Goal: Contribute content

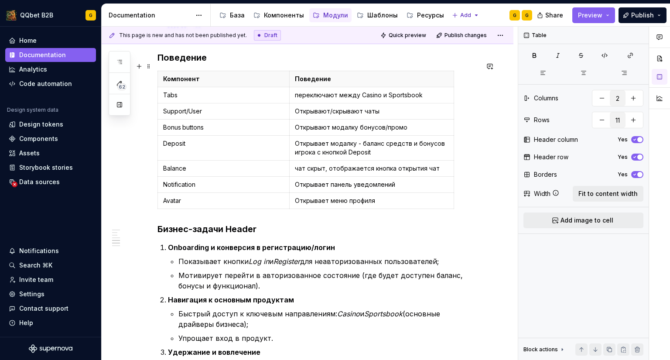
scroll to position [1351, 0]
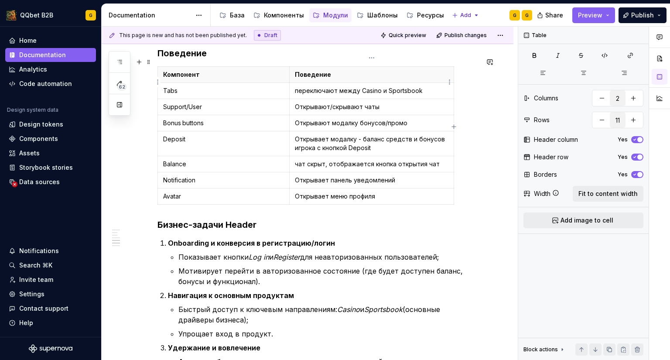
type input "8"
drag, startPoint x: 293, startPoint y: 83, endPoint x: 298, endPoint y: 83, distance: 4.8
click at [298, 83] on td "переключают между Casino и Sportsbook" at bounding box center [371, 91] width 164 height 16
click at [296, 160] on p "чат скрыт, отображается кнопка открытия чат" at bounding box center [371, 164] width 153 height 9
click at [309, 172] on td "Открывает панель уведомлений" at bounding box center [371, 180] width 164 height 16
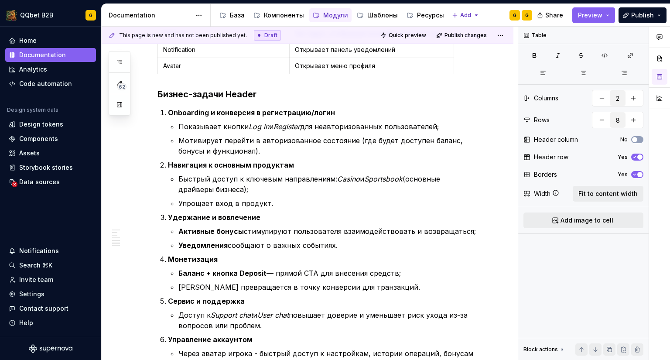
scroll to position [1482, 0]
click at [309, 173] on p "Быстрый доступ к ключевым направлениям: Casino и Sportsbook (основные драйверы …" at bounding box center [328, 183] width 300 height 21
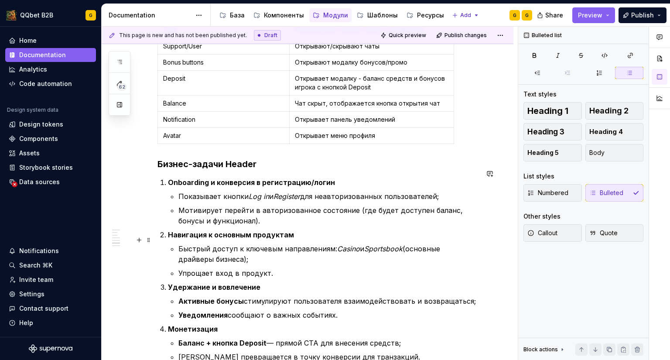
scroll to position [1395, 0]
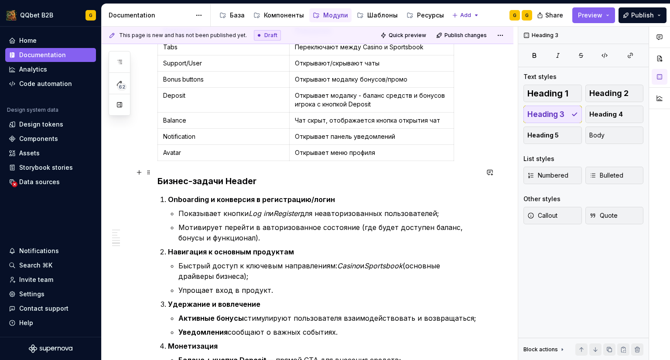
click at [283, 175] on h3 "Бизнес-задачи Header" at bounding box center [317, 181] width 321 height 12
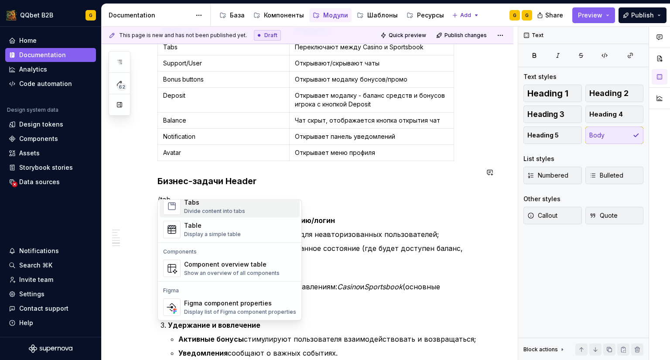
scroll to position [19, 0]
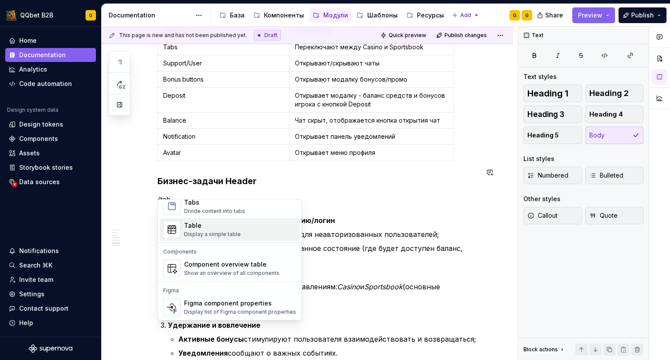
click at [205, 221] on div "Table Display a simple table" at bounding box center [240, 229] width 112 height 17
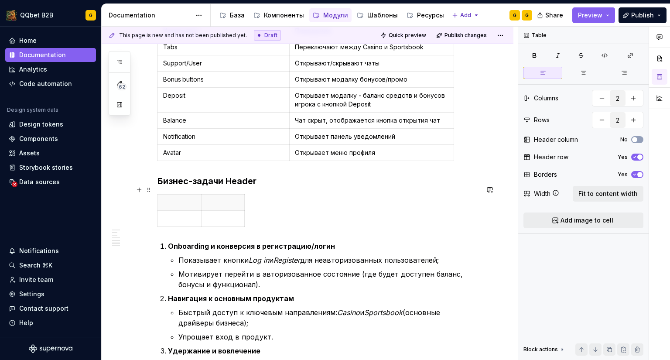
scroll to position [1438, 0]
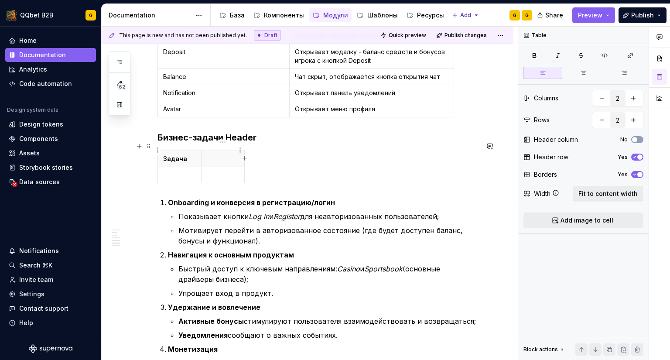
click at [220, 154] on p at bounding box center [223, 158] width 33 height 9
drag, startPoint x: 244, startPoint y: 165, endPoint x: 440, endPoint y: 158, distance: 196.3
drag, startPoint x: 201, startPoint y: 165, endPoint x: 253, endPoint y: 164, distance: 52.8
drag, startPoint x: 477, startPoint y: 166, endPoint x: 368, endPoint y: 165, distance: 108.5
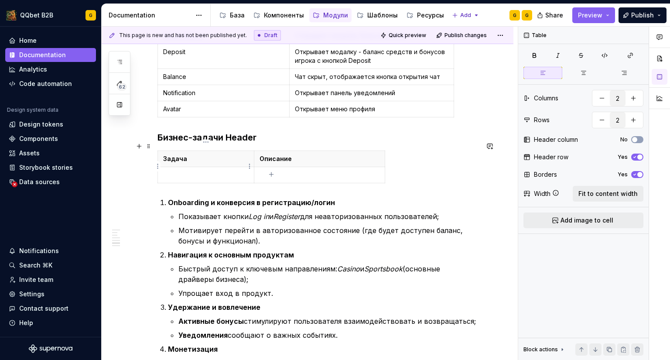
click at [197, 170] on p at bounding box center [205, 174] width 85 height 9
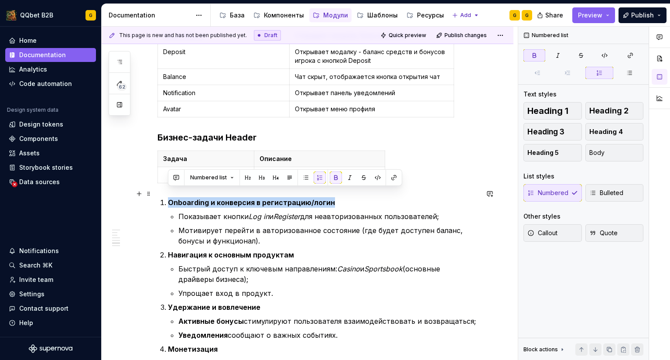
drag, startPoint x: 252, startPoint y: 192, endPoint x: 161, endPoint y: 194, distance: 91.1
click at [168, 197] on li "Onboarding и конверсия в регистрацию/логин Показывает кнопки Log in и Register …" at bounding box center [323, 221] width 310 height 49
copy strong "Onboarding и конверсия в регистрацию/логин"
click at [200, 170] on p at bounding box center [205, 174] width 85 height 9
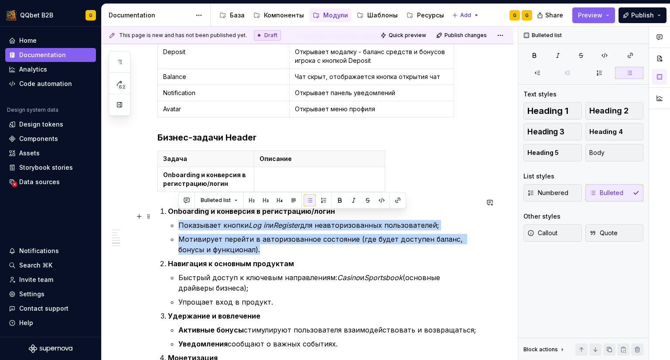
drag, startPoint x: 189, startPoint y: 219, endPoint x: 177, endPoint y: 217, distance: 12.0
click at [177, 217] on li "Onboarding и конверсия в регистрацию/логин Показывает кнопки Log in и Register …" at bounding box center [323, 230] width 310 height 49
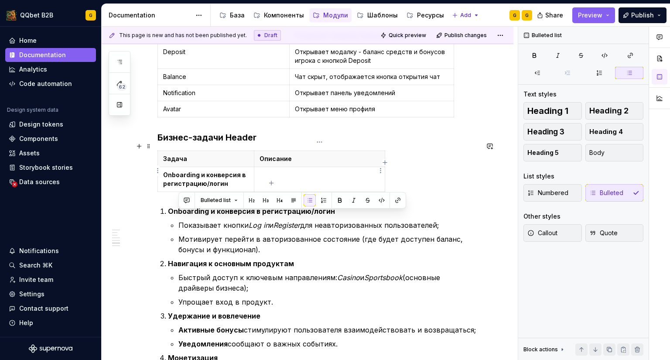
click at [275, 170] on p at bounding box center [319, 174] width 120 height 9
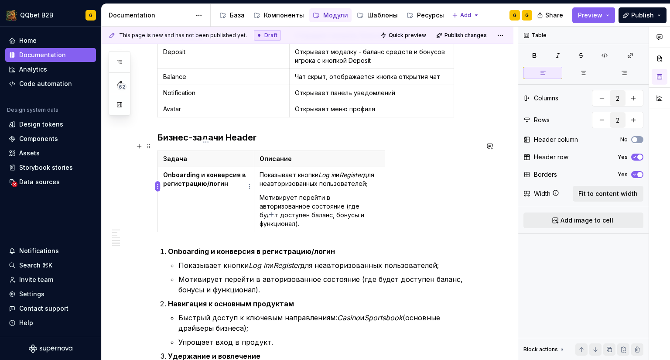
click at [158, 185] on html "QQbet B2B G Home Documentation Analytics Code automation Design system data Des…" at bounding box center [335, 180] width 670 height 360
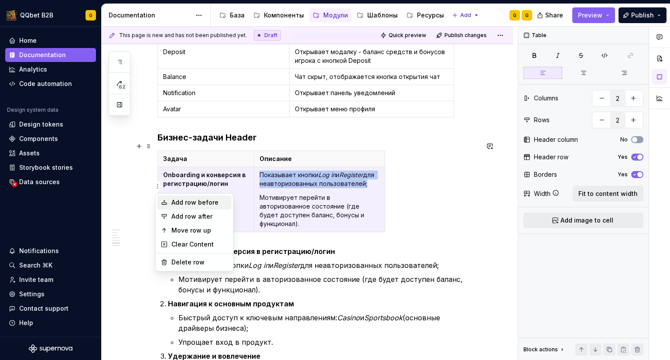
click at [193, 207] on div "Add row before" at bounding box center [194, 202] width 74 height 14
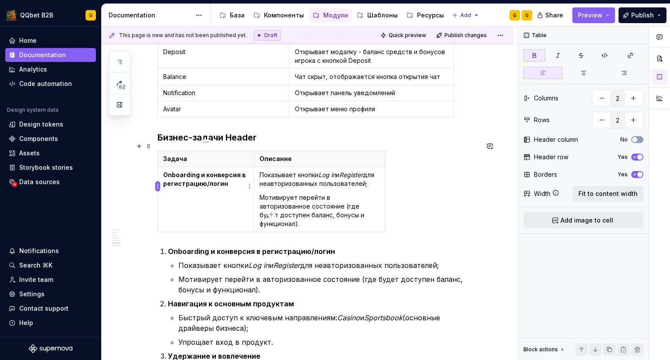
click at [156, 184] on html "QQbet B2B G Home Documentation Analytics Code automation Design system data Des…" at bounding box center [335, 180] width 670 height 360
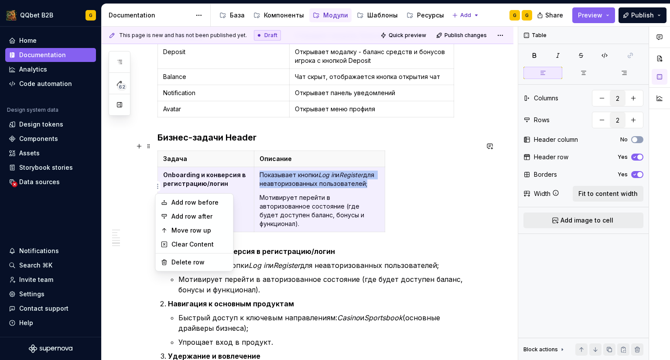
click at [194, 216] on div "Add row after" at bounding box center [199, 216] width 57 height 9
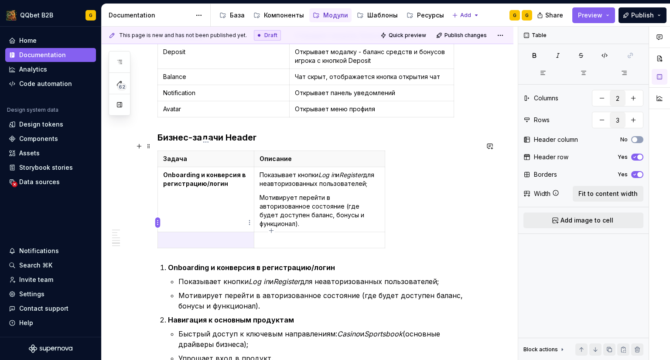
click at [157, 223] on html "QQbet B2B G Home Documentation Analytics Code automation Design system data Des…" at bounding box center [335, 180] width 670 height 360
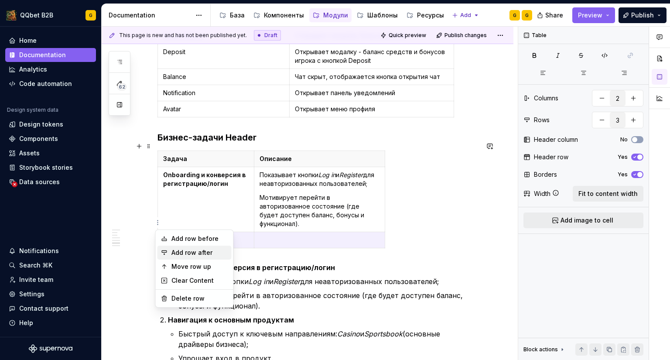
click at [186, 256] on div "Add row after" at bounding box center [199, 252] width 57 height 9
type input "4"
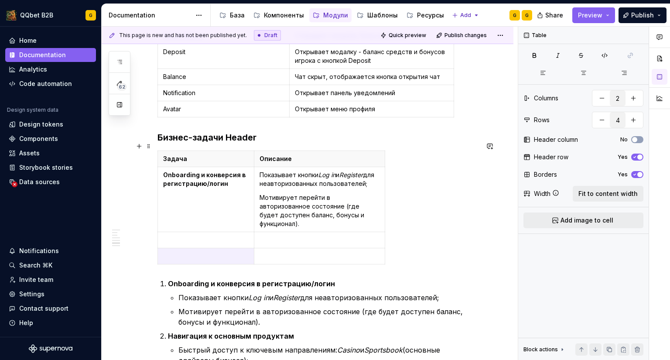
scroll to position [1526, 0]
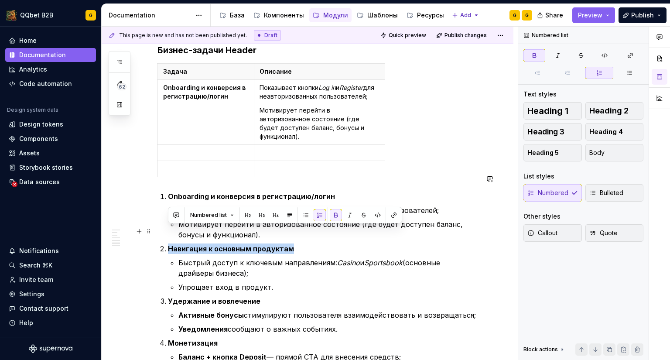
drag, startPoint x: 264, startPoint y: 230, endPoint x: 159, endPoint y: 231, distance: 104.6
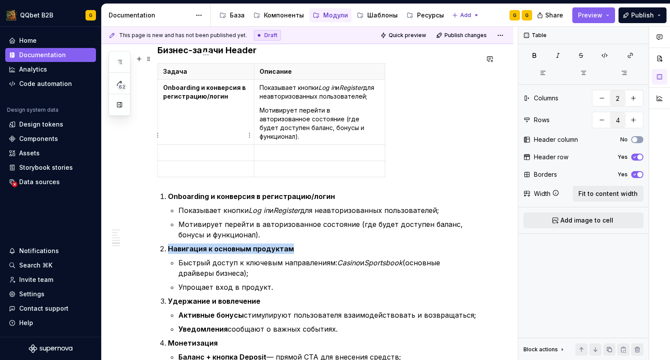
click at [193, 148] on p at bounding box center [205, 152] width 85 height 9
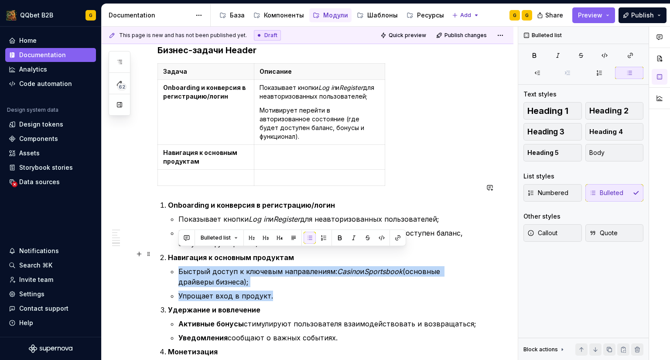
drag, startPoint x: 263, startPoint y: 276, endPoint x: 178, endPoint y: 254, distance: 87.9
click at [178, 254] on li "Навигация к основным продуктам Быстрый доступ к ключевым направлениям: Casino и…" at bounding box center [323, 276] width 310 height 49
copy ul "Быстрый доступ к ключевым направлениям: Casino и Sportsbook (основные драйверы …"
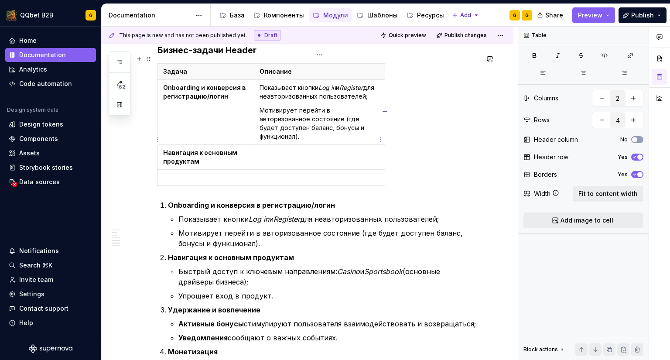
click at [297, 148] on p at bounding box center [319, 152] width 120 height 9
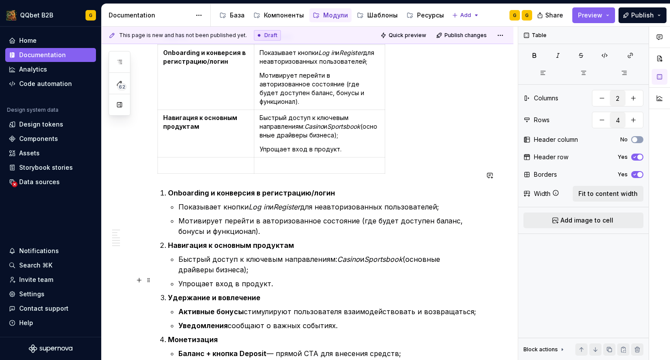
scroll to position [1569, 0]
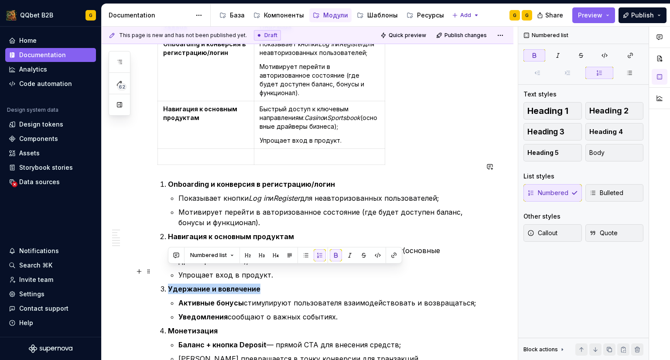
drag, startPoint x: 258, startPoint y: 269, endPoint x: 167, endPoint y: 264, distance: 90.8
copy strong "Удержание и вовлечение"
click at [193, 152] on p at bounding box center [205, 156] width 85 height 9
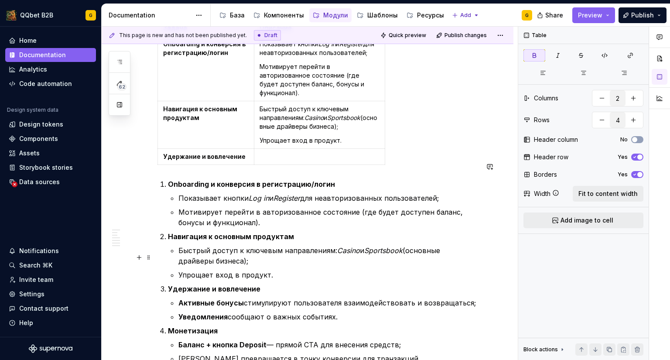
scroll to position [1613, 0]
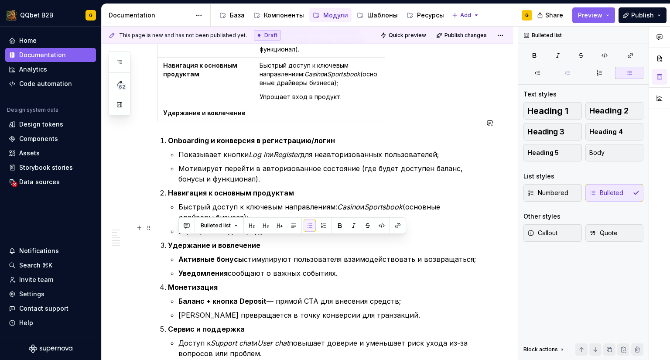
drag, startPoint x: 355, startPoint y: 252, endPoint x: 209, endPoint y: 234, distance: 147.1
click at [209, 240] on li "Удержание и вовлечение Активные бонусы стимулируют пользователя взаимодействова…" at bounding box center [323, 259] width 310 height 38
click at [300, 105] on td at bounding box center [319, 113] width 131 height 16
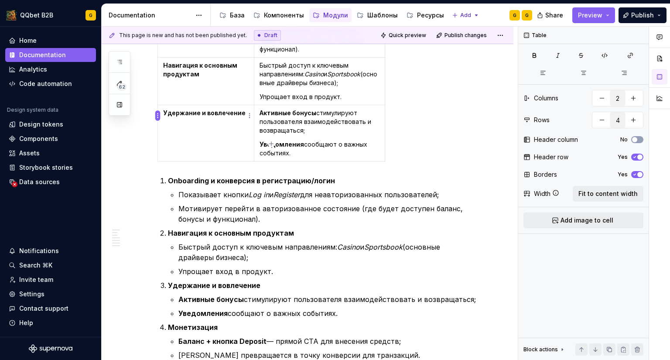
click at [157, 116] on html "QQbet B2B G Home Documentation Analytics Code automation Design system data Des…" at bounding box center [335, 180] width 670 height 360
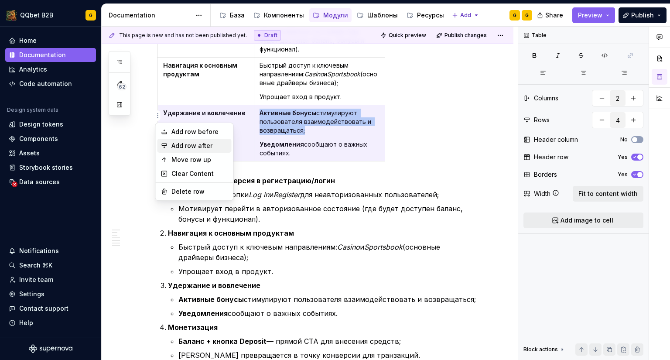
click at [167, 140] on div "Add row after" at bounding box center [194, 146] width 74 height 14
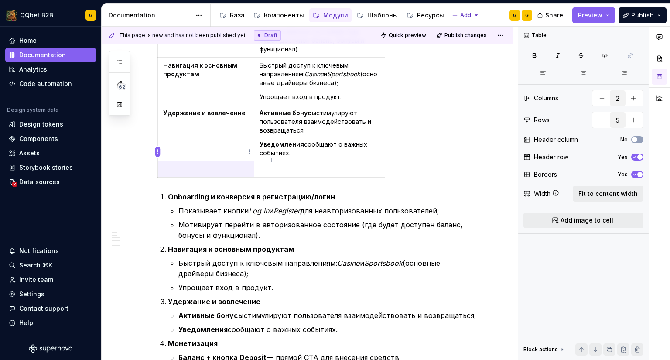
click at [155, 152] on html "QQbet B2B G Home Documentation Analytics Code automation Design system data Des…" at bounding box center [335, 180] width 670 height 360
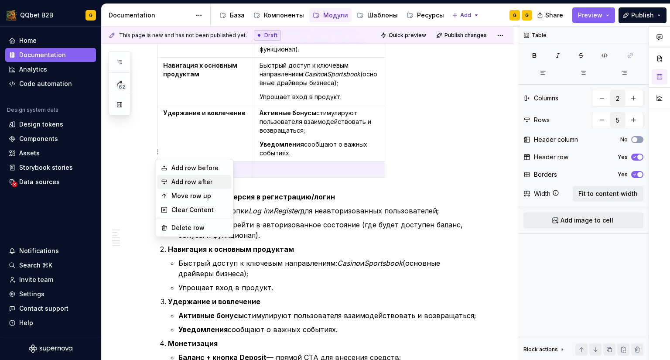
click at [173, 183] on div "Add row after" at bounding box center [199, 181] width 57 height 9
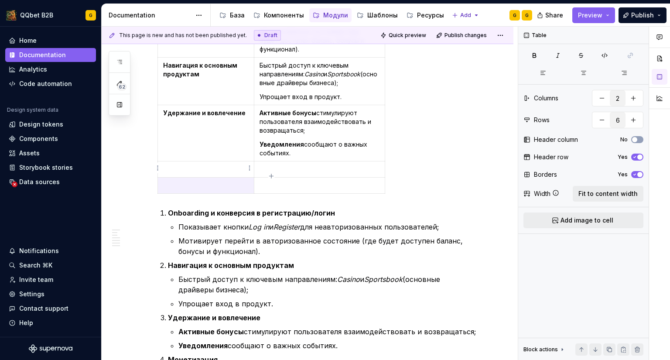
click at [157, 167] on html "QQbet B2B G Home Documentation Analytics Code automation Design system data Des…" at bounding box center [335, 180] width 670 height 360
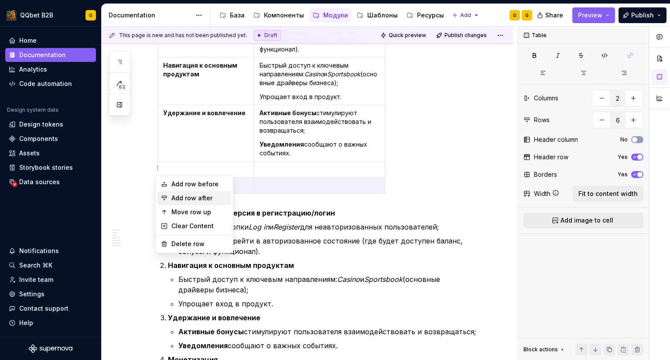
click at [179, 199] on div "Add row after" at bounding box center [199, 198] width 57 height 9
type input "7"
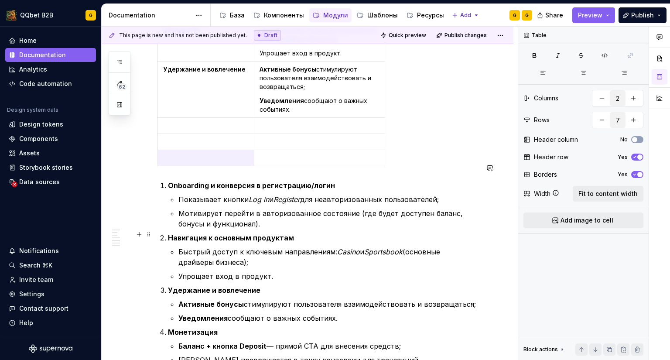
scroll to position [1700, 0]
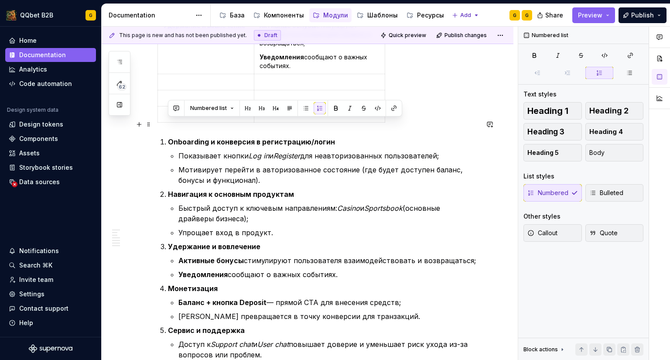
drag, startPoint x: 177, startPoint y: 187, endPoint x: 129, endPoint y: 125, distance: 78.7
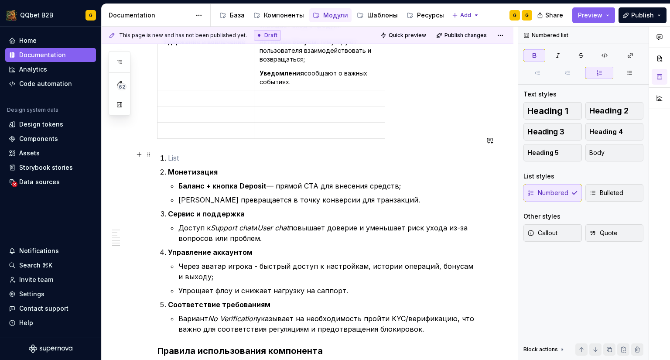
scroll to position [1613, 0]
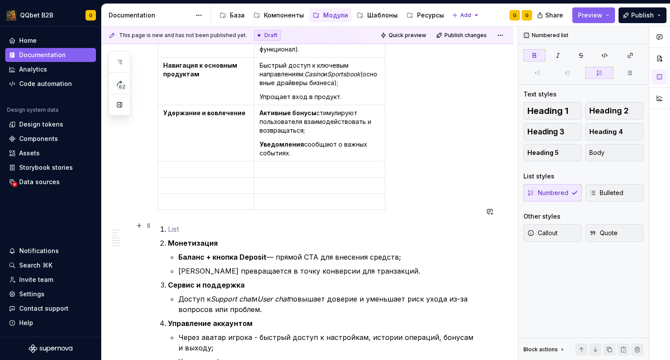
click at [206, 238] on strong "Монетизация" at bounding box center [193, 242] width 50 height 9
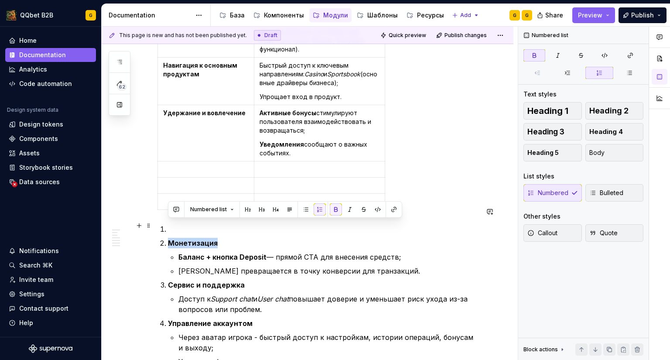
click at [206, 238] on strong "Монетизация" at bounding box center [193, 242] width 50 height 9
copy strong "Монетизация"
click at [177, 165] on p at bounding box center [205, 169] width 85 height 9
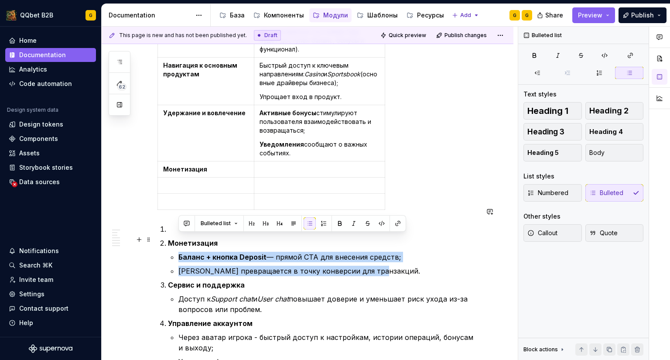
drag, startPoint x: 371, startPoint y: 250, endPoint x: 179, endPoint y: 238, distance: 192.6
click at [179, 252] on ul "Баланс + кнопка Deposit — прямой CTA для внесения средств; Хедер превращается в…" at bounding box center [328, 264] width 300 height 24
copy ul "Баланс + кнопка Deposit — прямой CTA для внесения средств; Хедер превращается в…"
click at [284, 165] on p at bounding box center [319, 169] width 120 height 9
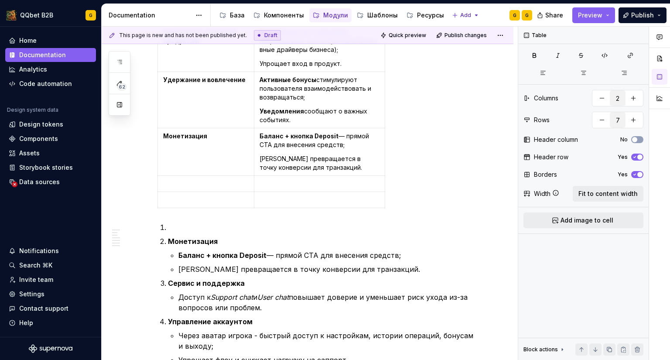
scroll to position [1656, 0]
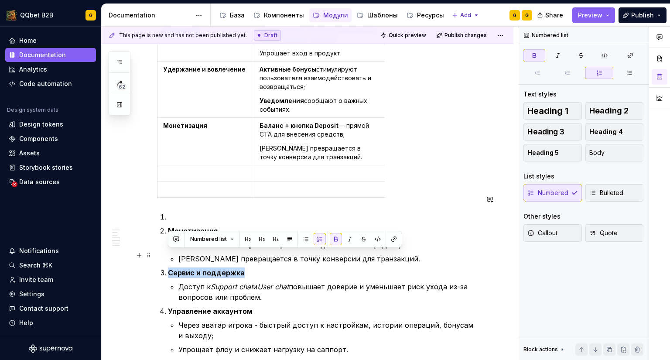
drag, startPoint x: 196, startPoint y: 253, endPoint x: 167, endPoint y: 252, distance: 29.7
click at [168, 267] on li "Сервис и поддержка Доступ к Support chat и User chat повышает доверие и уменьша…" at bounding box center [323, 284] width 310 height 35
copy strong "Сервис и поддержка"
click at [176, 169] on p at bounding box center [205, 173] width 85 height 9
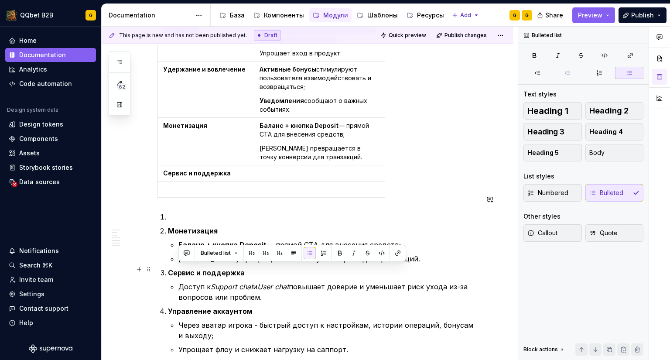
drag, startPoint x: 235, startPoint y: 271, endPoint x: 180, endPoint y: 266, distance: 55.6
click at [180, 281] on p "Доступ к Support chat и User chat повышает доверие и уменьшает риск ухода из-за…" at bounding box center [328, 291] width 300 height 21
copy p "Доступ к Support chat и User chat повышает доверие и уменьшает риск ухода из-за…"
click at [267, 169] on p at bounding box center [319, 173] width 120 height 9
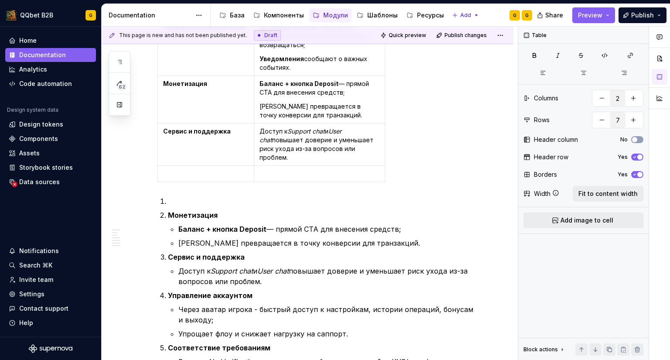
scroll to position [1700, 0]
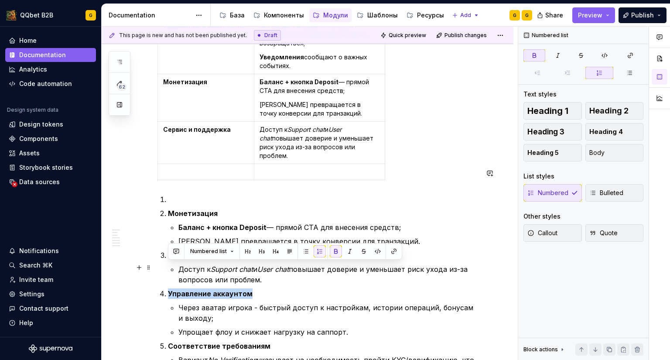
drag, startPoint x: 231, startPoint y: 267, endPoint x: 172, endPoint y: 262, distance: 59.6
click at [172, 262] on ol "Монетизация Баланс + кнопка Deposit — прямой CTA для внесения средств; Хедер пр…" at bounding box center [323, 284] width 310 height 181
click at [187, 167] on p at bounding box center [205, 171] width 85 height 9
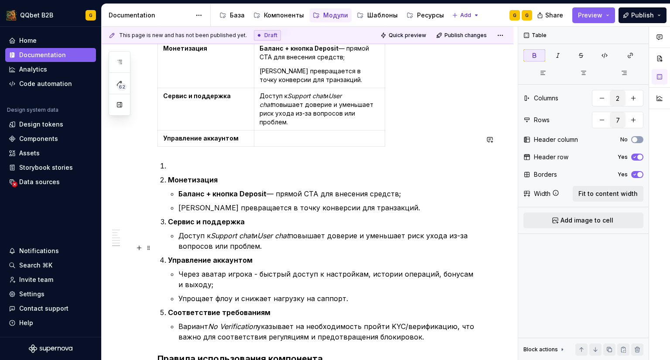
scroll to position [1744, 0]
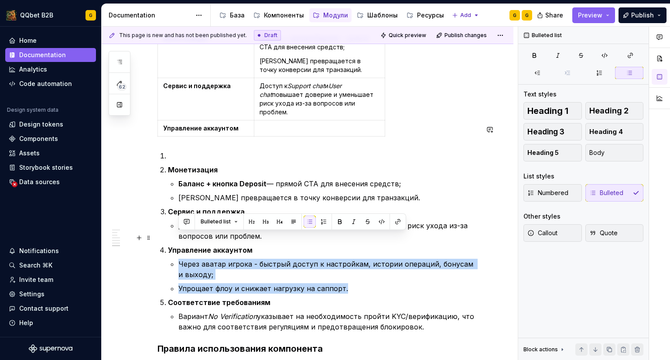
drag, startPoint x: 345, startPoint y: 263, endPoint x: 180, endPoint y: 240, distance: 166.8
click at [180, 258] on ul "Через аватар игрока - быстрый доступ к настройкам, истории операций, бонусам и …" at bounding box center [328, 275] width 300 height 35
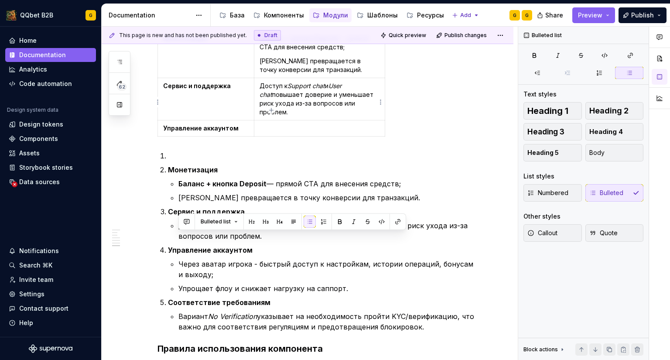
click at [281, 124] on p at bounding box center [319, 128] width 120 height 9
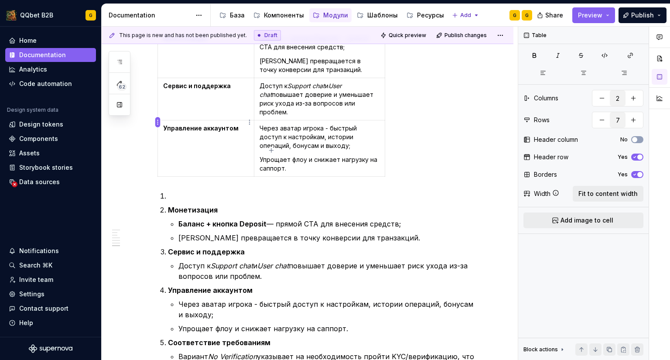
click at [156, 120] on html "QQbet B2B G Home Documentation Analytics Code automation Design system data Des…" at bounding box center [335, 180] width 670 height 360
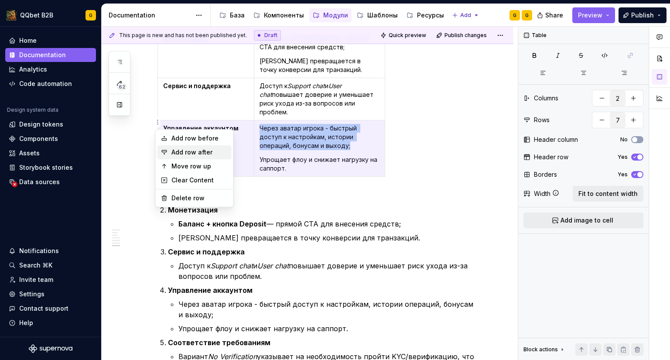
click at [182, 151] on div "Add row after" at bounding box center [199, 152] width 57 height 9
type input "8"
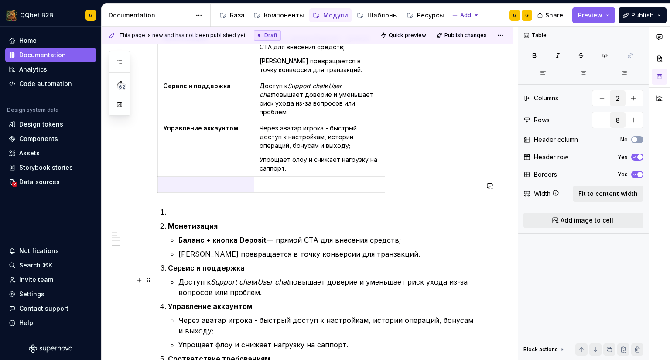
scroll to position [1787, 0]
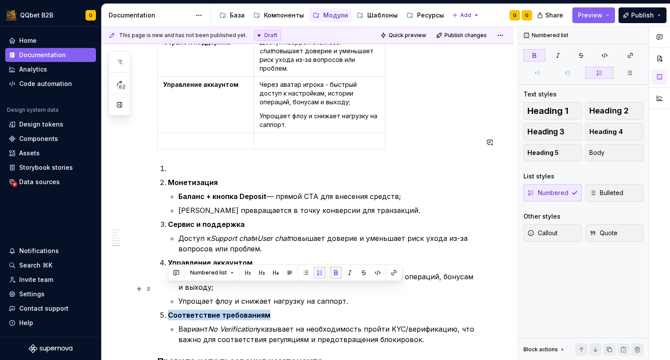
drag, startPoint x: 257, startPoint y: 287, endPoint x: 170, endPoint y: 285, distance: 87.2
click at [170, 309] on p "Соответствие требованиям" at bounding box center [323, 314] width 310 height 10
click at [214, 136] on p at bounding box center [205, 140] width 85 height 9
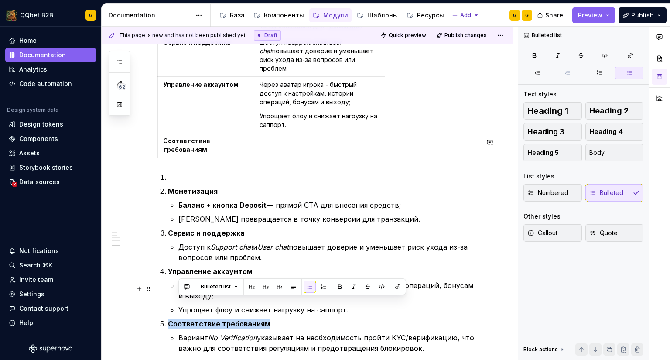
drag, startPoint x: 420, startPoint y: 314, endPoint x: 187, endPoint y: 295, distance: 233.1
click at [187, 318] on li "Соответствие требованиям Вариант No Verification указывает на необходимость про…" at bounding box center [323, 335] width 310 height 35
click at [262, 133] on td at bounding box center [319, 145] width 131 height 25
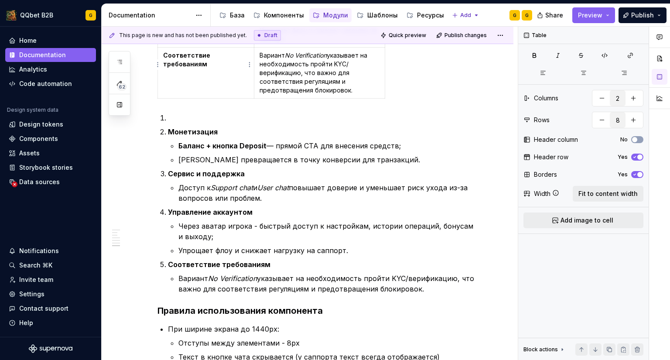
scroll to position [1874, 0]
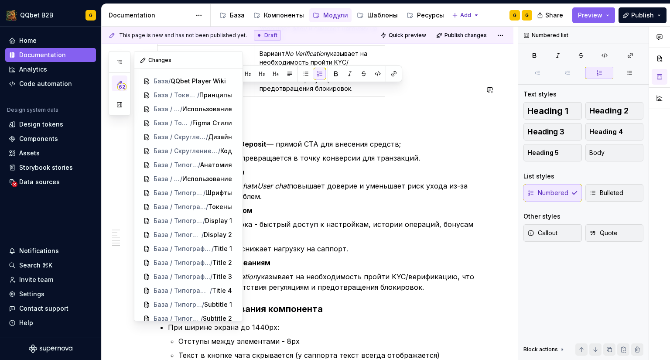
drag, startPoint x: 418, startPoint y: 260, endPoint x: 126, endPoint y: 83, distance: 341.5
click at [126, 83] on div "62 Pages Add Accessibility guide for tree Page tree. Navigate the tree with the…" at bounding box center [386, 193] width 568 height 333
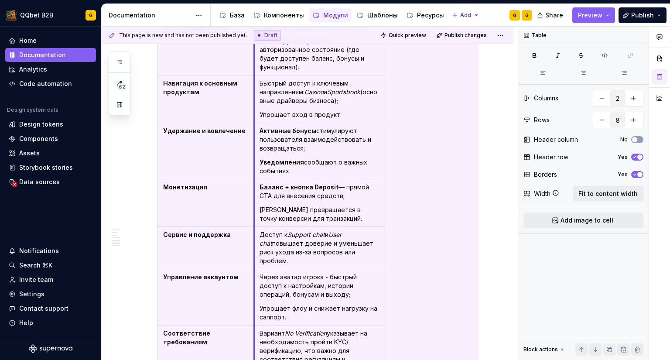
scroll to position [1508, 0]
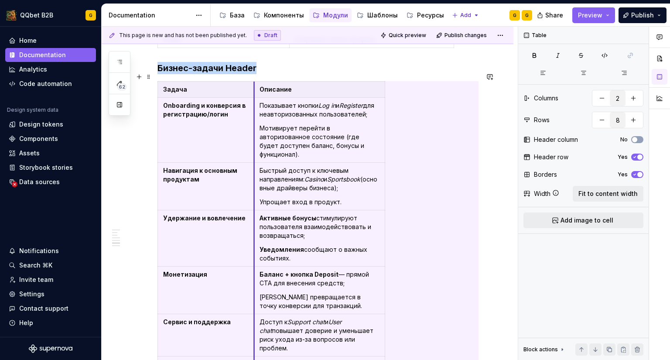
click at [254, 210] on td "Активные бонусы стимулируют пользователя взаимодействовать и возвращаться; Увед…" at bounding box center [319, 238] width 131 height 56
click at [280, 137] on p "Мотивирует перейти в авторизованное состояние (где будет доступен баланс, бонус…" at bounding box center [319, 141] width 120 height 35
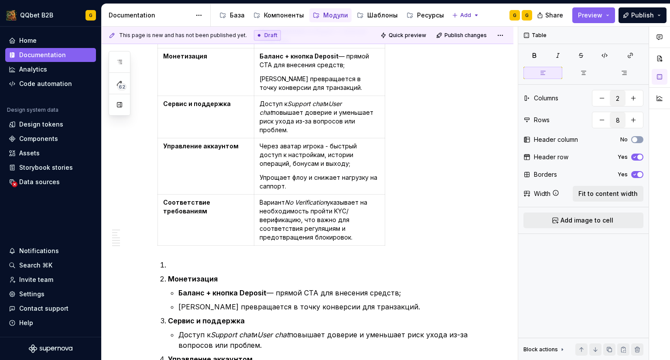
scroll to position [1813, 0]
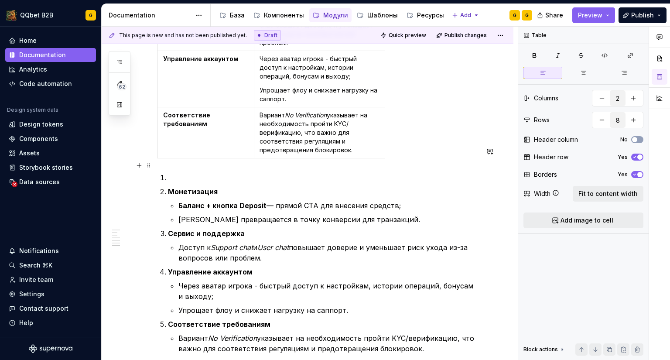
click at [332, 214] on p "[PERSON_NAME] превращается в точку конверсии для транзакций." at bounding box center [328, 219] width 300 height 10
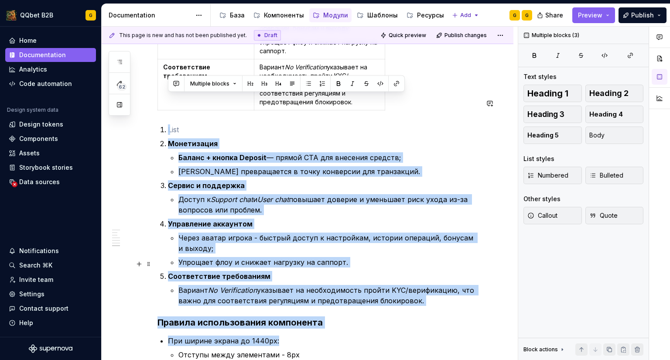
drag, startPoint x: 163, startPoint y: 152, endPoint x: 435, endPoint y: 320, distance: 319.6
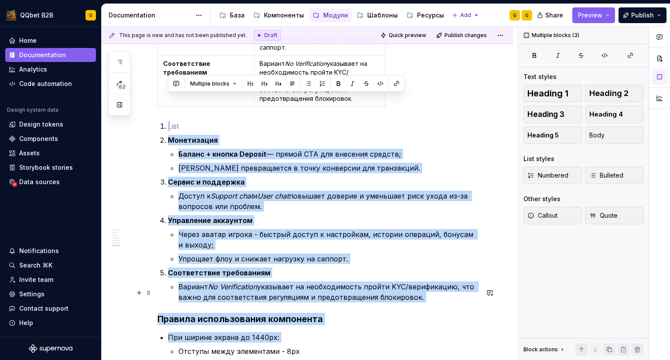
click at [218, 215] on p "Управление аккаунтом" at bounding box center [323, 220] width 310 height 10
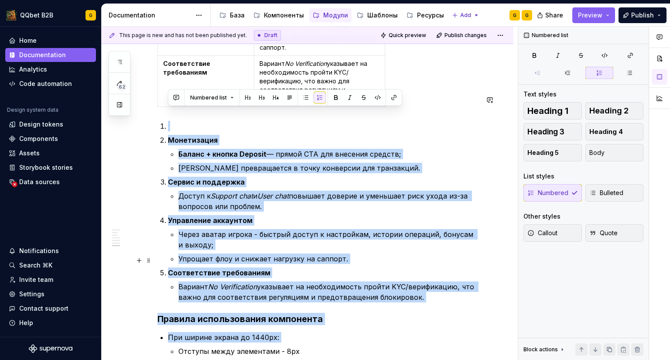
drag, startPoint x: 169, startPoint y: 115, endPoint x: 442, endPoint y: 273, distance: 315.4
click at [442, 273] on ol "Монетизация Баланс + кнопка Deposit — прямой CTA для внесения средств; Хедер пр…" at bounding box center [323, 211] width 310 height 181
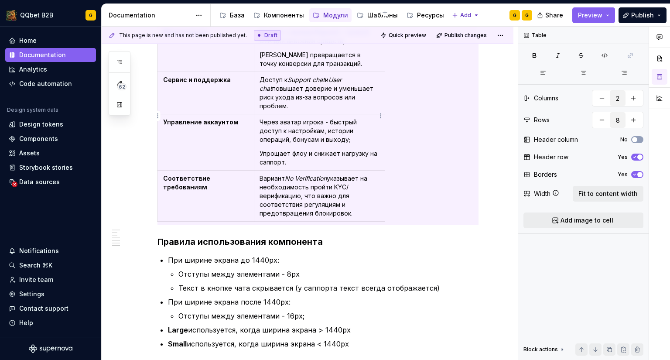
click at [328, 118] on p "Через аватар игрока - быстрый доступ к настройкам, истории операций, бонусам и …" at bounding box center [319, 131] width 120 height 26
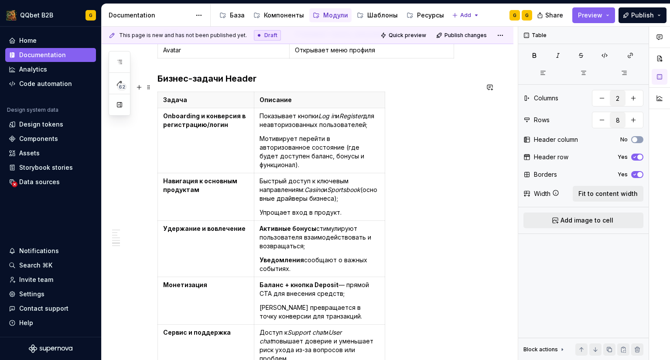
scroll to position [1488, 0]
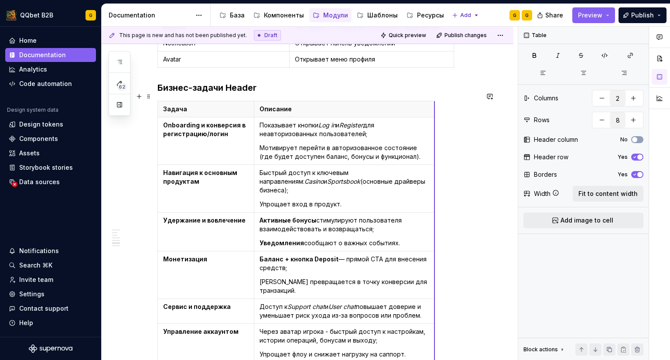
drag, startPoint x: 384, startPoint y: 104, endPoint x: 434, endPoint y: 105, distance: 49.7
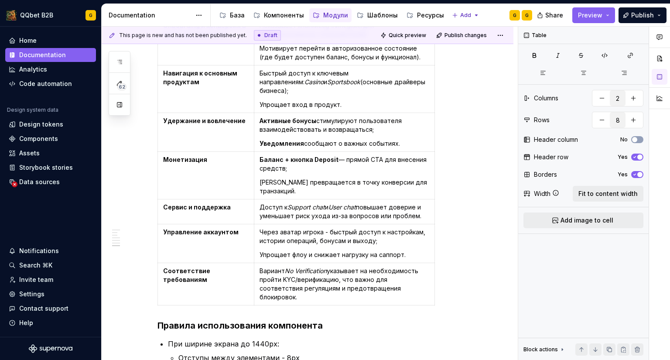
scroll to position [1706, 0]
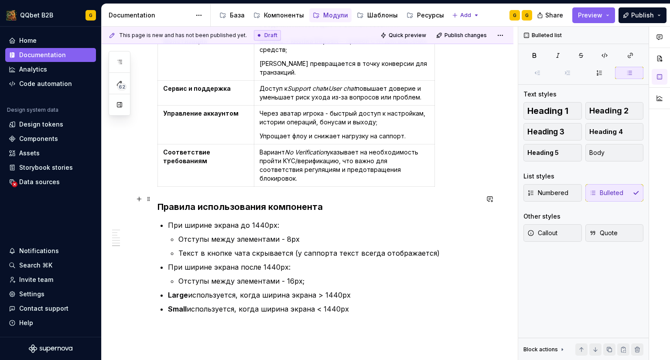
click at [252, 220] on p "При ширине экрана до 1440px:" at bounding box center [323, 225] width 310 height 10
click at [211, 248] on p "Текст в кнопке чата скрывается (у саппорта текст всегда отображается)" at bounding box center [328, 253] width 300 height 10
click at [269, 220] on p "При ширине экрана до 1440px:" at bounding box center [323, 225] width 310 height 10
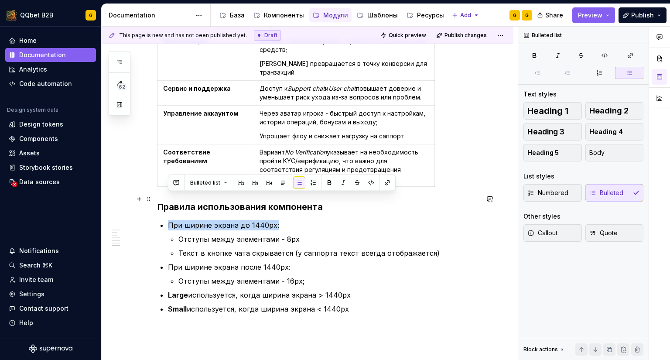
drag, startPoint x: 288, startPoint y: 197, endPoint x: 167, endPoint y: 200, distance: 121.2
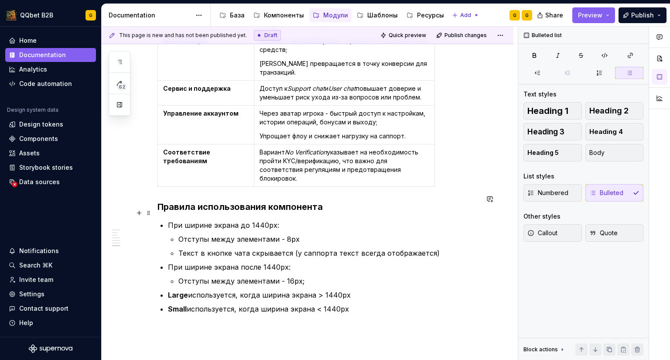
click at [388, 234] on p "Отступы между элементами - 8px" at bounding box center [328, 239] width 300 height 10
click at [306, 220] on p "При ширине экрана до 1440px:" at bounding box center [323, 225] width 310 height 10
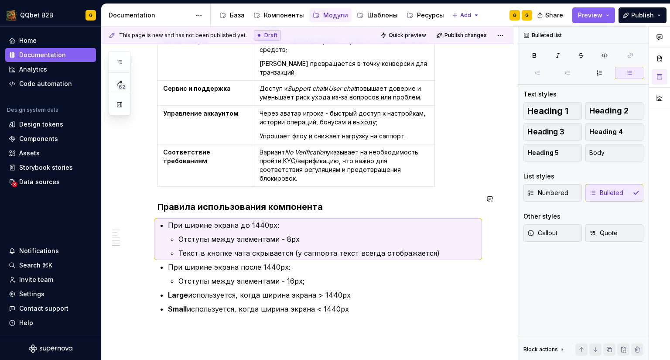
click at [309, 220] on p "При ширине экрана до 1440px:" at bounding box center [323, 225] width 310 height 10
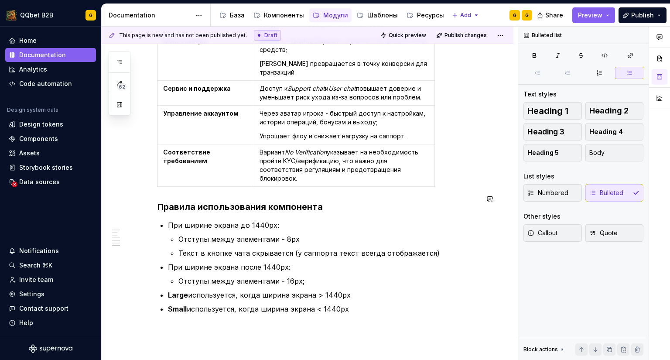
click at [309, 220] on p "При ширине экрана до 1440px:" at bounding box center [323, 225] width 310 height 10
click at [179, 234] on p "Отступы между элементами - 8px" at bounding box center [328, 239] width 300 height 10
click at [176, 220] on li "При ширине экрана до 1440px: Отступы между элементами - 8px Текст в кнопке чата…" at bounding box center [323, 239] width 310 height 38
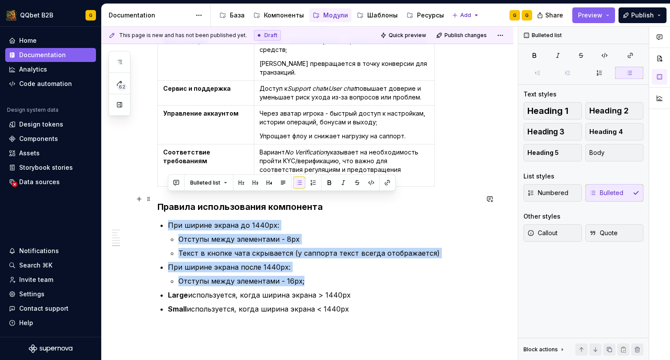
drag, startPoint x: 325, startPoint y: 254, endPoint x: 170, endPoint y: 201, distance: 163.6
click at [300, 185] on button "button" at bounding box center [299, 183] width 12 height 12
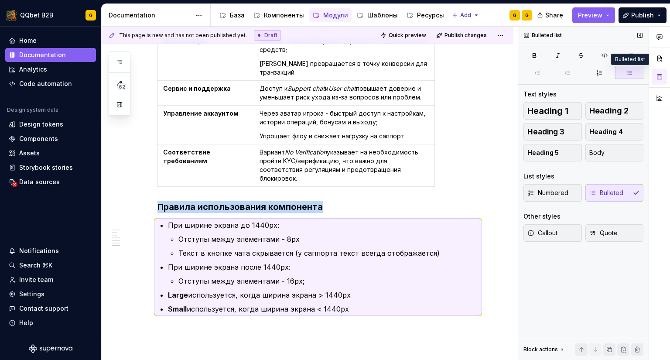
click at [617, 71] on button "button" at bounding box center [629, 73] width 28 height 12
click at [224, 235] on ul "При ширине экрана до 1440px: Отступы между элементами - 8px Текст в кнопке чата…" at bounding box center [323, 267] width 310 height 94
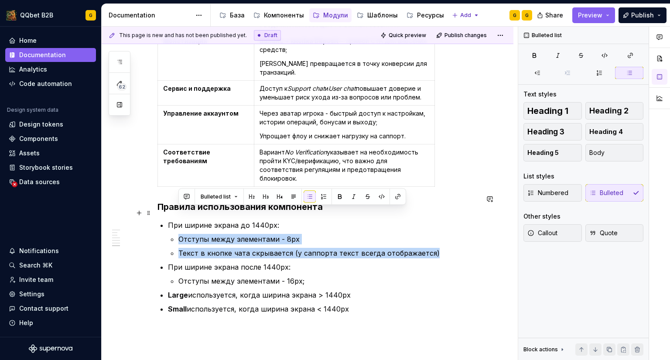
drag, startPoint x: 422, startPoint y: 227, endPoint x: 301, endPoint y: 193, distance: 125.9
click at [177, 220] on li "При ширине экрана до 1440px: Отступы между элементами - 8px Текст в кнопке чата…" at bounding box center [323, 239] width 310 height 38
click at [534, 74] on icon "button" at bounding box center [537, 72] width 7 height 7
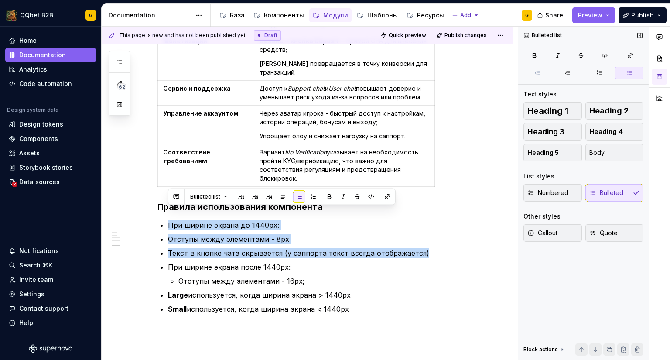
click at [628, 71] on icon "button" at bounding box center [629, 72] width 7 height 7
click at [188, 234] on p "Отступы между элементами - 8px" at bounding box center [323, 239] width 310 height 10
click at [184, 275] on p "Отступы между элементами - 16px;" at bounding box center [328, 280] width 300 height 10
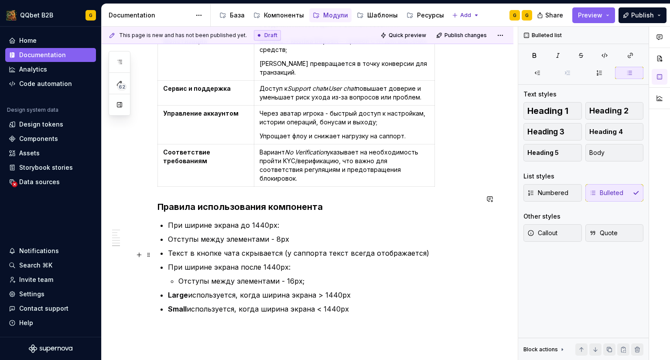
click at [180, 275] on p "Отступы между элементами - 16px;" at bounding box center [328, 280] width 300 height 10
click at [530, 70] on button "button" at bounding box center [537, 73] width 28 height 12
click at [194, 262] on p "При ширине экрана после 1440px:" at bounding box center [323, 267] width 310 height 10
click at [266, 220] on p "При ширине экрана до 1440px:" at bounding box center [323, 225] width 310 height 10
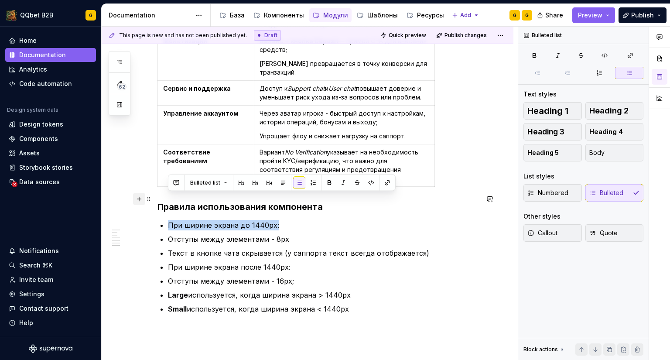
drag, startPoint x: 255, startPoint y: 202, endPoint x: 136, endPoint y: 203, distance: 118.6
click at [301, 182] on button "button" at bounding box center [299, 183] width 12 height 12
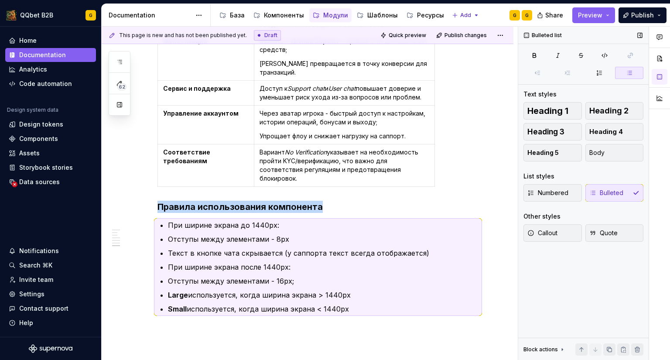
click at [635, 74] on button "button" at bounding box center [629, 73] width 28 height 12
click at [216, 262] on p "При ширине экрана после 1440px:" at bounding box center [323, 267] width 310 height 10
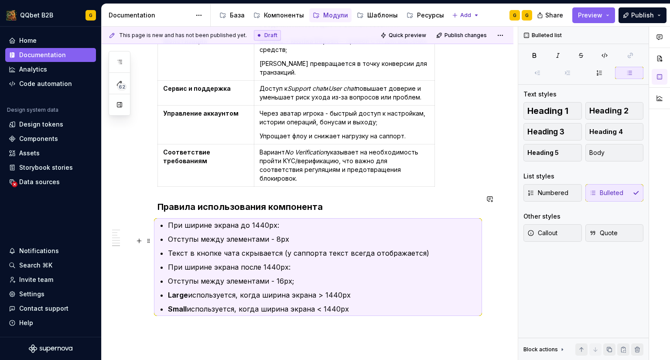
click at [216, 262] on p "При ширине экрана после 1440px:" at bounding box center [323, 267] width 310 height 10
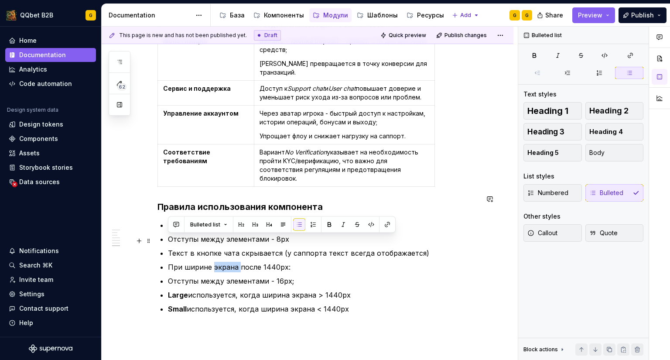
click at [216, 262] on p "При ширине экрана после 1440px:" at bounding box center [323, 267] width 310 height 10
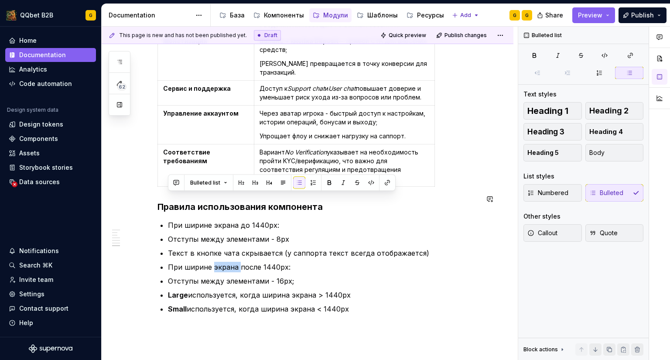
drag, startPoint x: 176, startPoint y: 247, endPoint x: 115, endPoint y: 192, distance: 82.4
click at [299, 183] on button "button" at bounding box center [299, 183] width 12 height 12
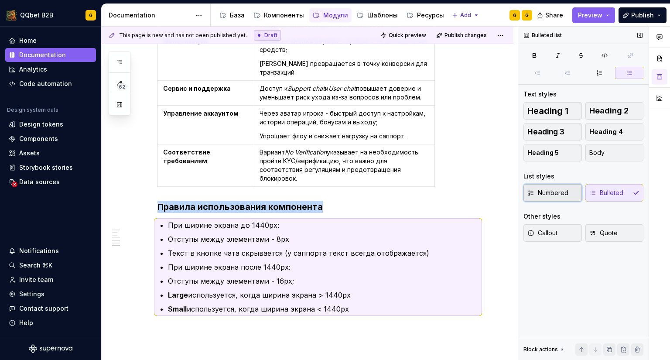
click at [565, 195] on span "Numbered" at bounding box center [547, 192] width 41 height 9
click at [603, 189] on span "Bulleted" at bounding box center [606, 192] width 34 height 9
click at [561, 190] on span "Numbered" at bounding box center [547, 192] width 41 height 9
click at [561, 190] on div "Numbered Bulleted" at bounding box center [583, 192] width 120 height 17
click at [599, 157] on button "Body" at bounding box center [614, 152] width 58 height 17
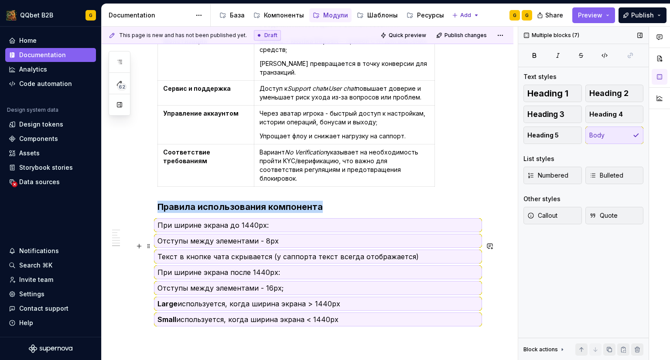
click at [228, 267] on p "При ширине экрана после 1440px:" at bounding box center [317, 272] width 321 height 10
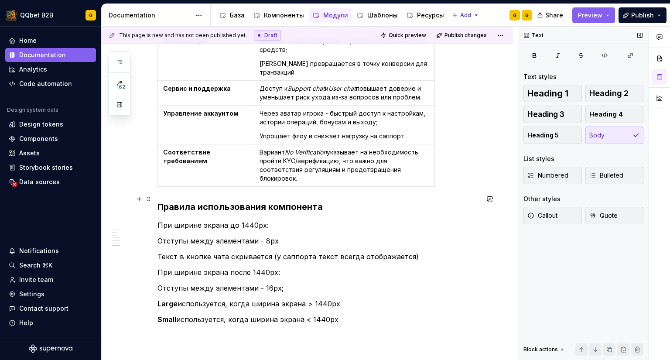
click at [278, 220] on p "При ширине экрана до 1440px:" at bounding box center [317, 225] width 321 height 10
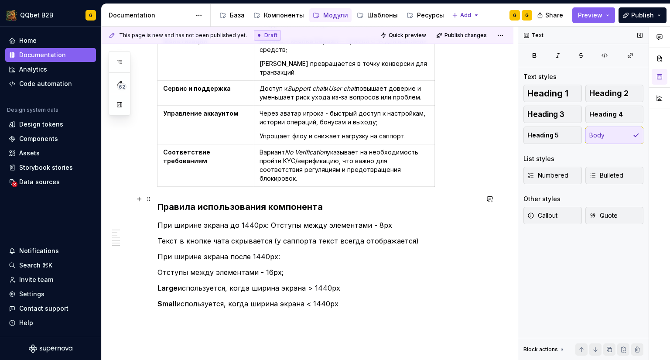
click at [411, 220] on p "При ширине экрана до 1440px: Отступы между элементами - 8px" at bounding box center [317, 225] width 321 height 10
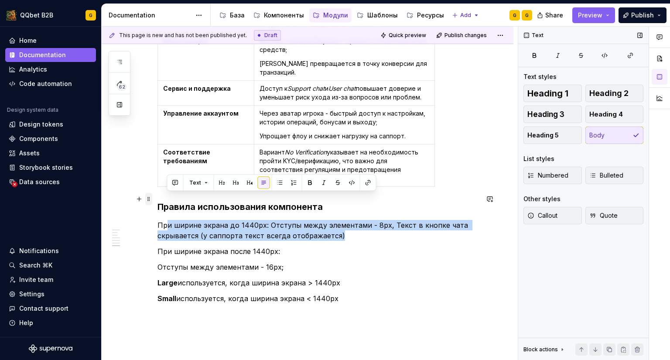
drag, startPoint x: 367, startPoint y: 206, endPoint x: 151, endPoint y: 202, distance: 216.2
click at [169, 220] on p "При ширине экрана до 1440px: Отступы между элементами - 8px, Текст в кнопке чат…" at bounding box center [317, 230] width 321 height 21
click at [325, 220] on p "При ширине экрана до 1440px: Отступы между элементами - 8px, Текст в кнопке чат…" at bounding box center [317, 230] width 321 height 21
click at [346, 220] on p "При ширине экрана до 1440px: Отступы между элементами - 8px, Текст в кнопке чат…" at bounding box center [317, 230] width 321 height 21
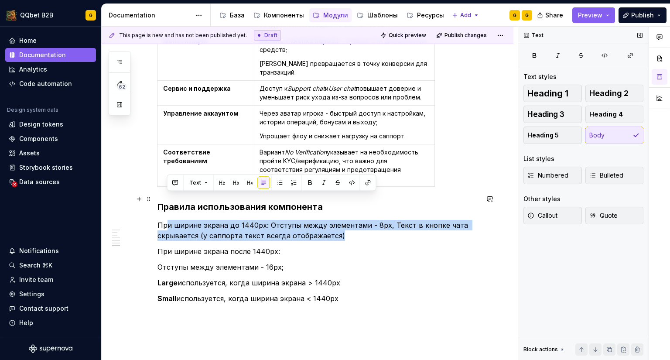
click at [347, 220] on p "При ширине экрана до 1440px: Отступы между элементами - 8px, Текст в кнопке чат…" at bounding box center [317, 230] width 321 height 21
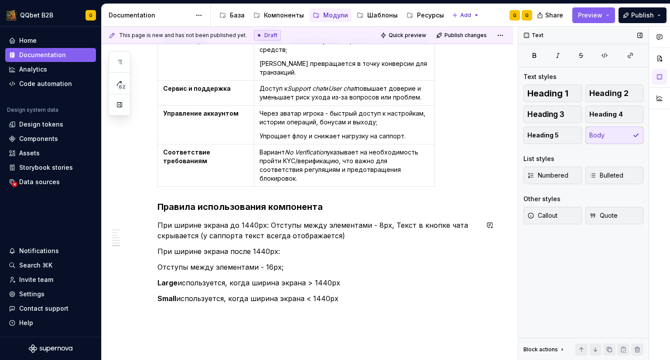
click at [346, 262] on p "Отступы между элементами - 16px;" at bounding box center [317, 267] width 321 height 10
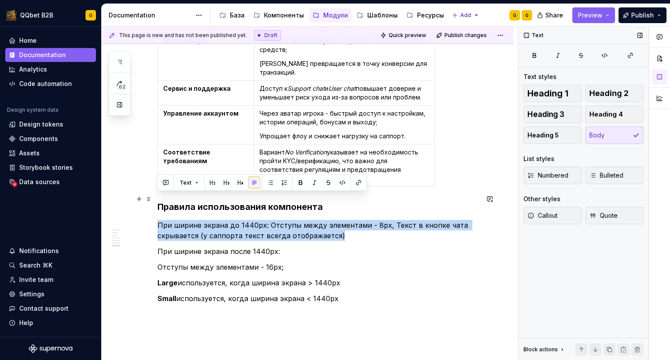
drag, startPoint x: 284, startPoint y: 209, endPoint x: 156, endPoint y: 201, distance: 127.5
click at [545, 215] on span "Callout" at bounding box center [542, 215] width 30 height 9
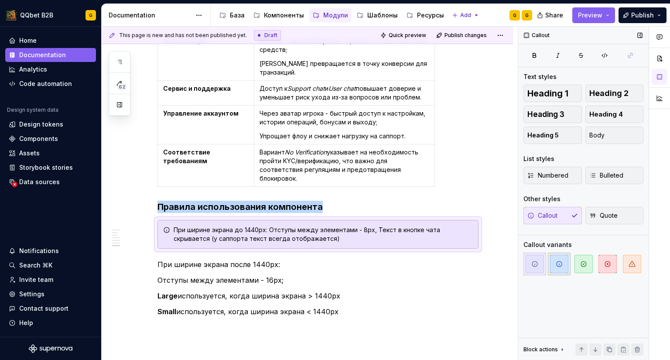
click at [560, 267] on icon "button" at bounding box center [558, 263] width 7 height 7
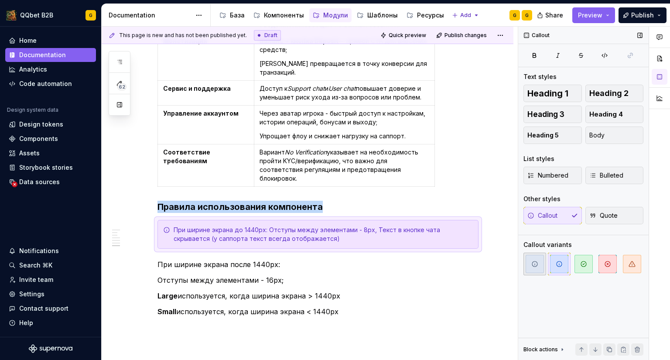
click at [543, 265] on span "button" at bounding box center [534, 264] width 18 height 18
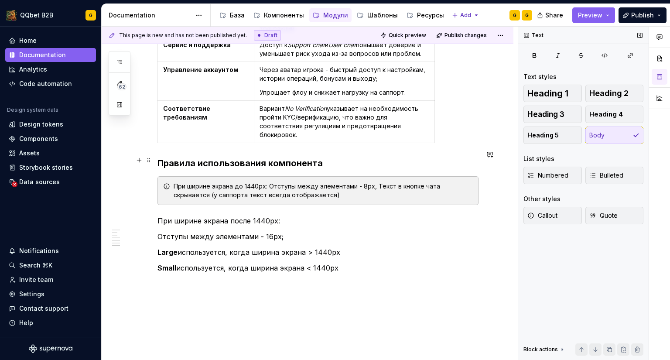
click at [325, 182] on div "При ширине экрана до 1440px: Отступы между элементами - 8px, Текст в кнопке чат…" at bounding box center [322, 190] width 299 height 17
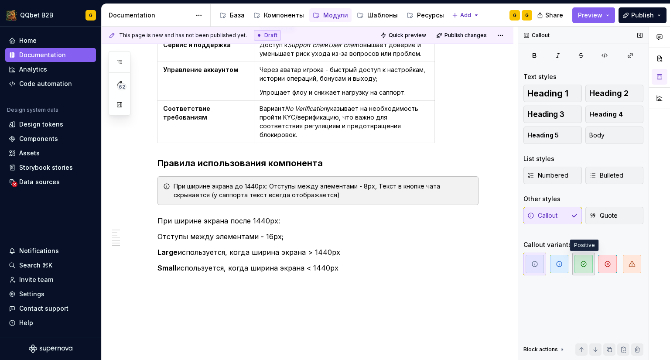
click at [582, 264] on icon "button" at bounding box center [583, 263] width 5 height 5
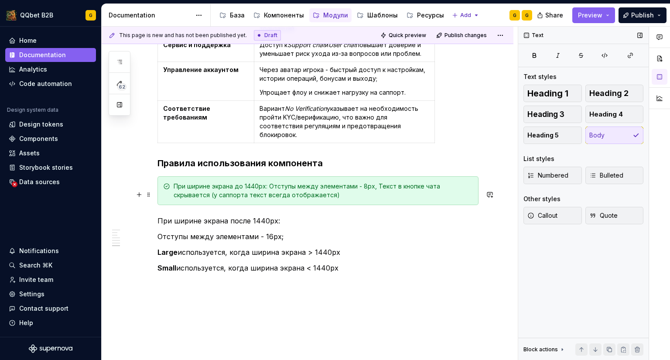
click at [279, 215] on p "При ширине экрана после 1440px:" at bounding box center [317, 220] width 321 height 10
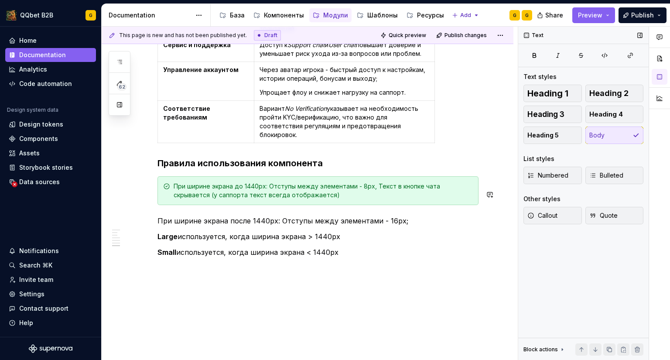
scroll to position [1739, 0]
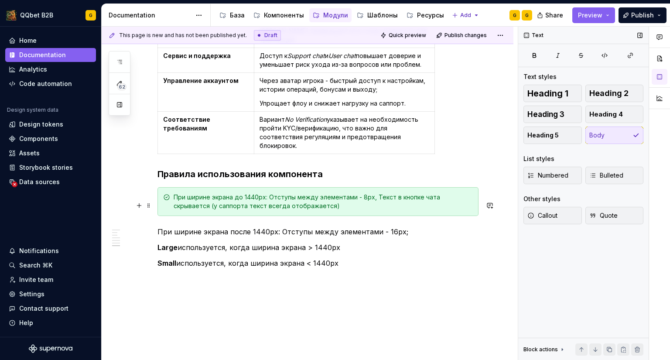
click at [413, 226] on p "При ширине экрана после 1440px: Отступы между элементами - 16px;" at bounding box center [317, 231] width 321 height 10
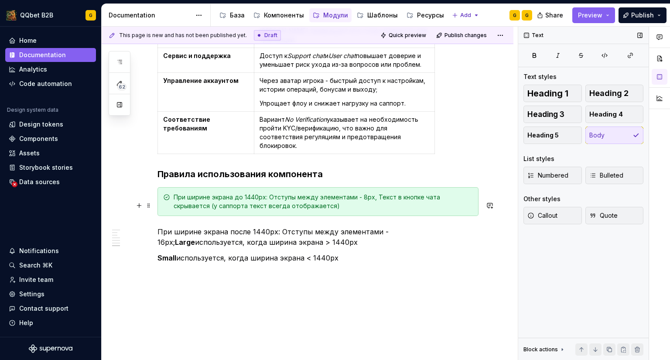
scroll to position [1734, 0]
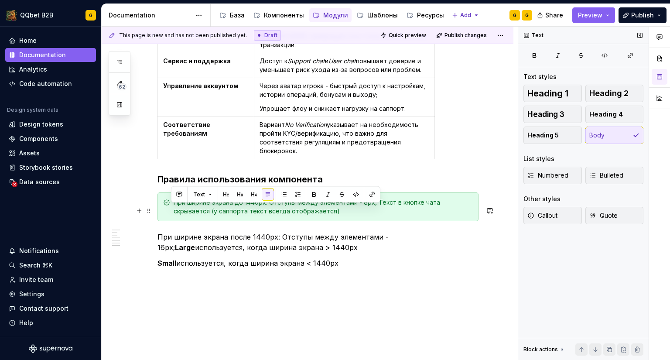
drag, startPoint x: 258, startPoint y: 212, endPoint x: 232, endPoint y: 217, distance: 26.1
click at [241, 231] on p "При ширине экрана после 1440px: Отступы между элементами - 16px; Large использу…" at bounding box center [317, 241] width 321 height 21
drag, startPoint x: 231, startPoint y: 221, endPoint x: 159, endPoint y: 210, distance: 73.1
click at [159, 231] on p "При ширине экрана после 1440px: Отступы между элементами - 16px; Large использу…" at bounding box center [317, 241] width 321 height 21
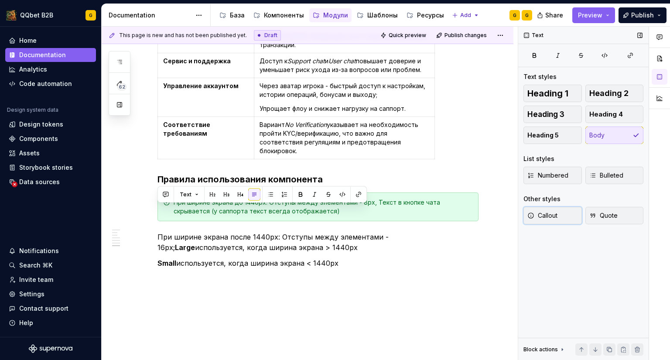
click at [548, 211] on span "Callout" at bounding box center [542, 215] width 30 height 9
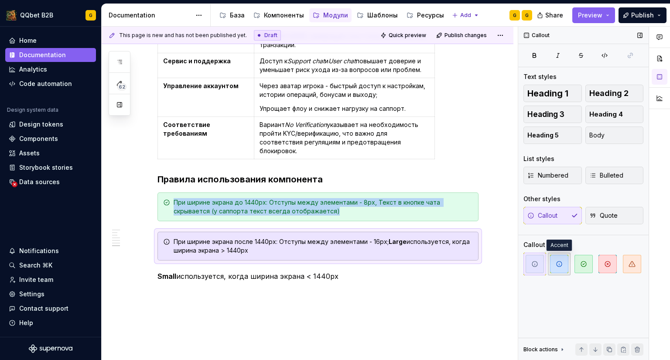
click at [555, 262] on icon "button" at bounding box center [558, 263] width 7 height 7
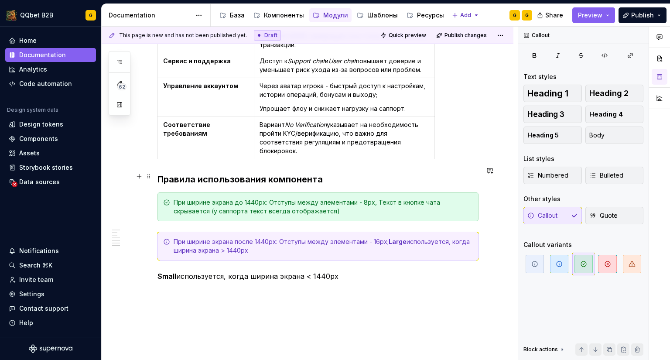
click at [202, 192] on div "При ширине экрана до 1440px: Отступы между элементами - 8px, Текст в кнопке чат…" at bounding box center [317, 206] width 321 height 29
click at [208, 237] on div "При ширине экрана после 1440px: Отступы между элементами - 16px; Large использу…" at bounding box center [322, 245] width 299 height 17
click at [350, 192] on div "При ширине экрана до 1440px: Отступы между элементами - 8px, Текст в кнопке чат…" at bounding box center [317, 206] width 321 height 29
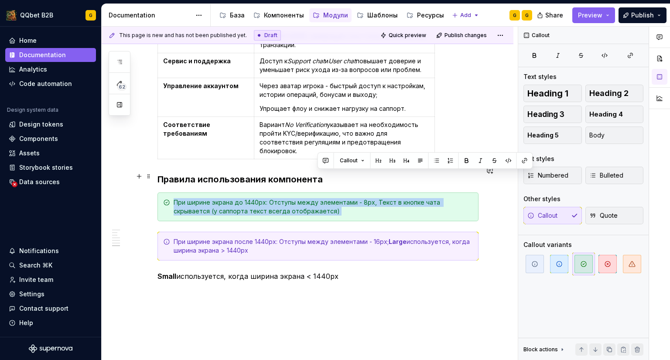
click at [350, 192] on div "При ширине экрана до 1440px: Отступы между элементами - 8px, Текст в кнопке чат…" at bounding box center [317, 206] width 321 height 29
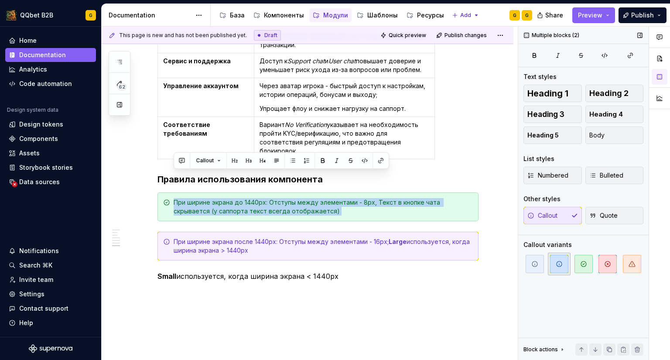
click at [562, 263] on icon "button" at bounding box center [558, 263] width 7 height 7
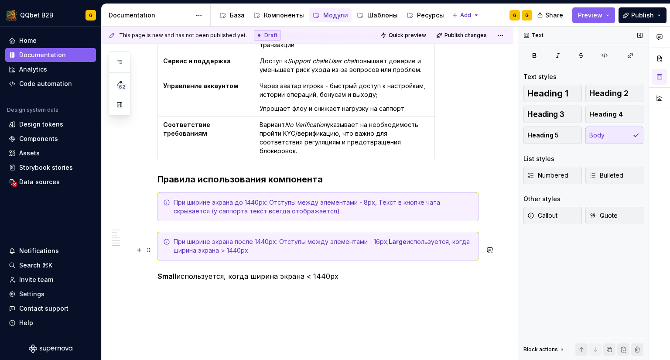
click at [364, 271] on p "Small используется, когда ширина экрана < 1440px" at bounding box center [317, 276] width 321 height 10
drag, startPoint x: 338, startPoint y: 248, endPoint x: 322, endPoint y: 248, distance: 16.6
click at [322, 271] on p "Small используется, когда ширина экрана < 1440px" at bounding box center [317, 276] width 321 height 10
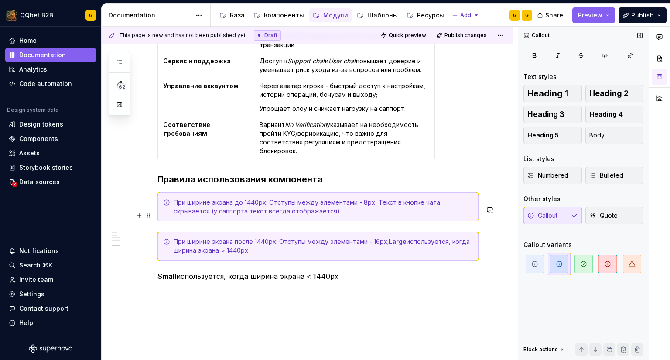
click at [306, 233] on div "При ширине экрана после 1440px: Отступы между элементами - 16px; Large использу…" at bounding box center [317, 245] width 321 height 29
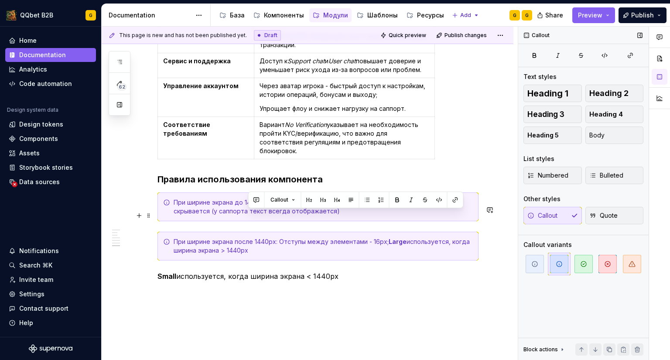
drag, startPoint x: 388, startPoint y: 214, endPoint x: 396, endPoint y: 226, distance: 14.5
click at [396, 237] on div "При ширине экрана после 1440px: Отступы между элементами - 16px; Large использу…" at bounding box center [322, 245] width 299 height 17
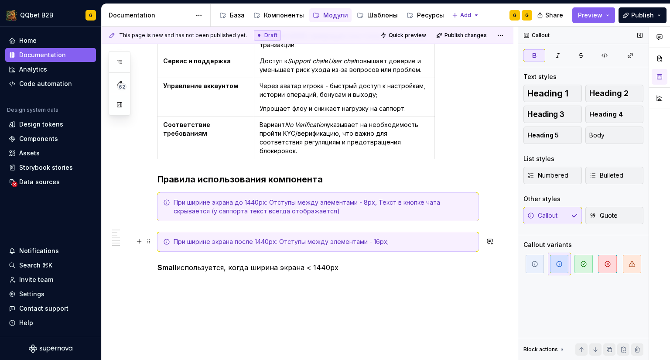
drag, startPoint x: 154, startPoint y: 240, endPoint x: 160, endPoint y: 239, distance: 5.3
click at [154, 240] on div "This page is new and has not been published yet. Draft Quick preview Publish ch…" at bounding box center [310, 193] width 416 height 333
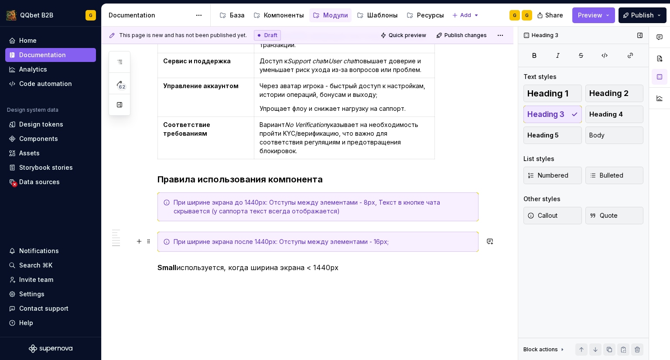
click at [160, 263] on strong "Small" at bounding box center [166, 267] width 19 height 9
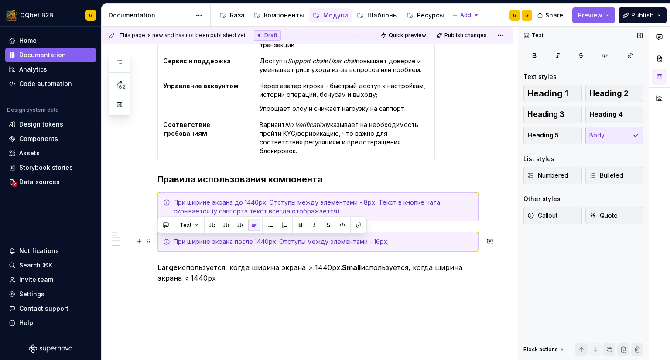
drag, startPoint x: 183, startPoint y: 248, endPoint x: 156, endPoint y: 242, distance: 27.1
click at [562, 218] on button "Callout" at bounding box center [552, 215] width 58 height 17
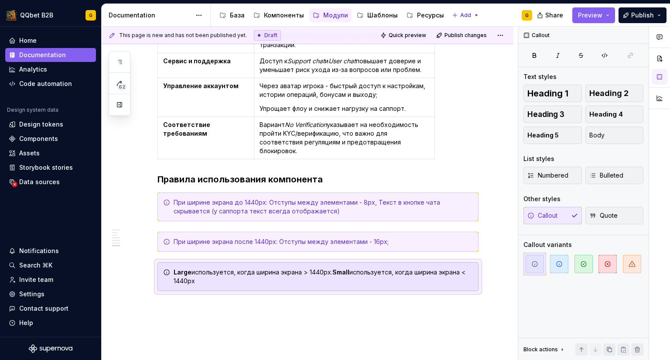
drag, startPoint x: 636, startPoint y: 265, endPoint x: 451, endPoint y: 275, distance: 186.0
click at [636, 265] on span "button" at bounding box center [631, 264] width 18 height 18
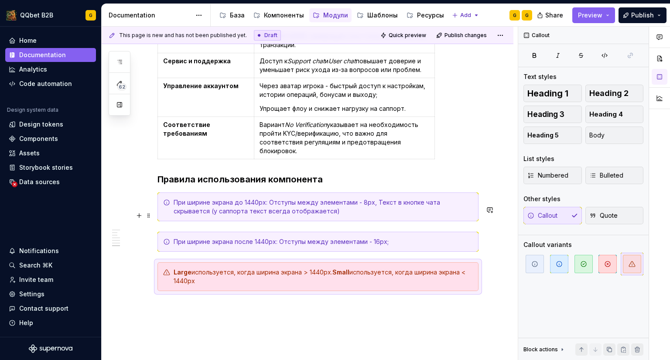
click at [232, 237] on div "При ширине экрана после 1440px: Отступы между элементами - 16px;" at bounding box center [322, 241] width 299 height 9
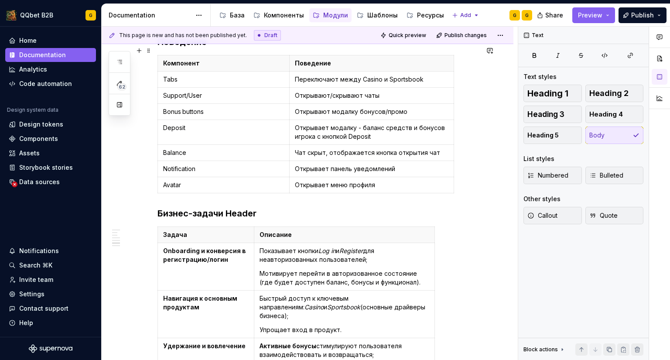
scroll to position [1385, 0]
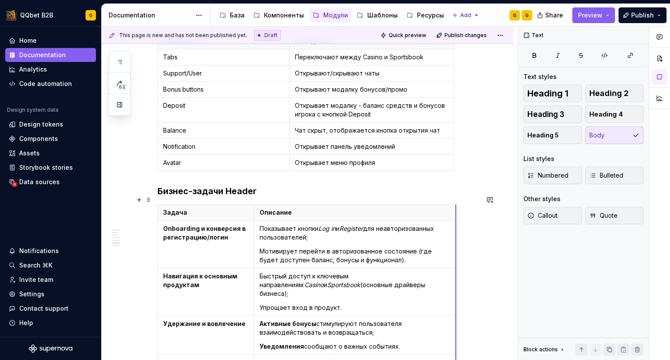
drag, startPoint x: 434, startPoint y: 205, endPoint x: 456, endPoint y: 204, distance: 21.4
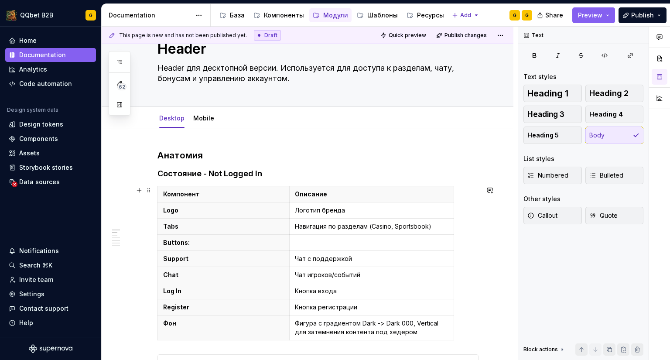
scroll to position [0, 0]
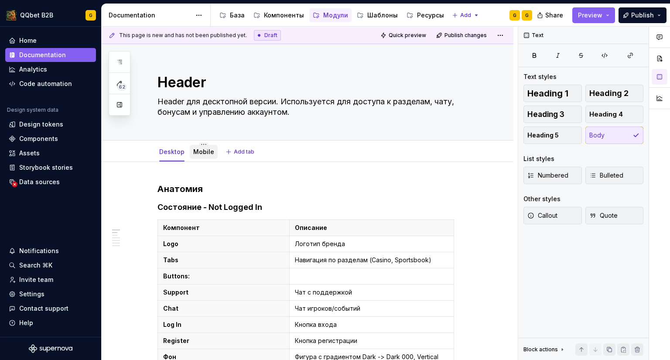
click at [202, 156] on div "Mobile" at bounding box center [203, 151] width 21 height 10
type textarea "*"
click at [200, 150] on link "Mobile" at bounding box center [203, 151] width 21 height 7
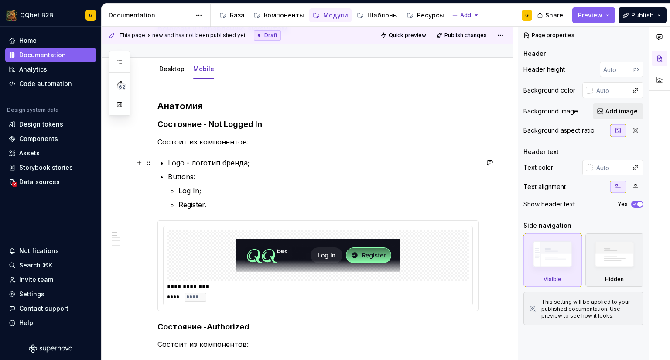
scroll to position [87, 0]
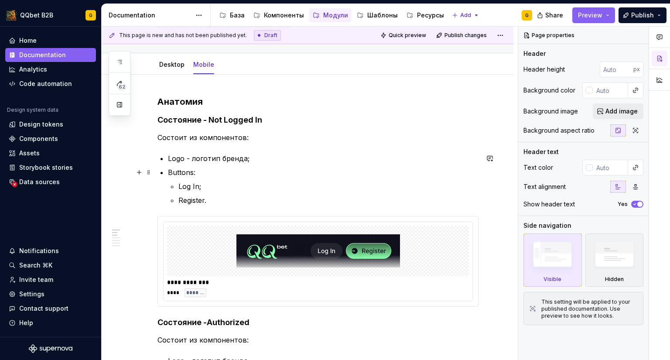
click at [235, 175] on p "Buttons:" at bounding box center [323, 172] width 310 height 10
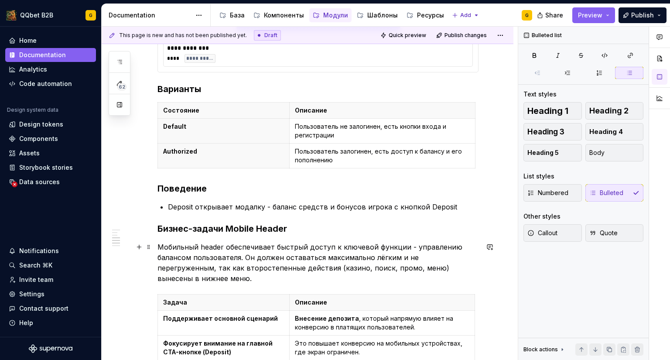
scroll to position [436, 0]
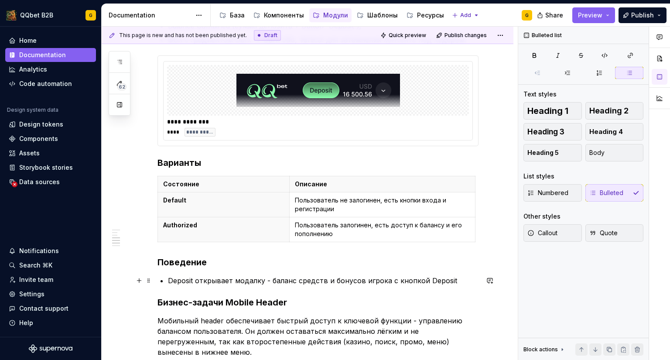
click at [221, 283] on p "Deposit открывает модалку - баланс средств и бонусов игрока с кнопкой Deposit" at bounding box center [323, 280] width 310 height 10
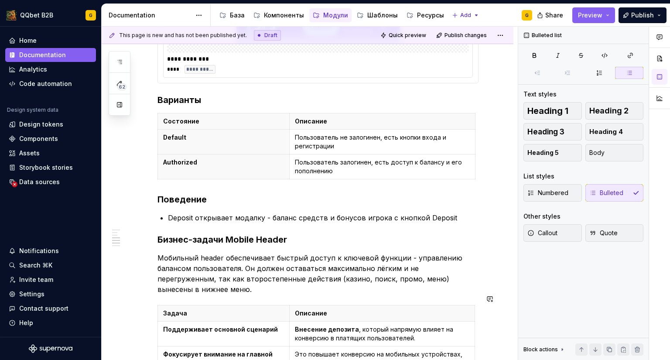
scroll to position [523, 0]
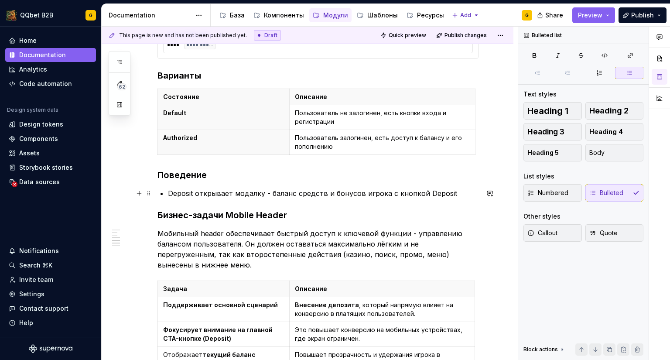
click at [167, 193] on div "**********" at bounding box center [317, 127] width 321 height 935
click at [630, 72] on icon "button" at bounding box center [629, 72] width 7 height 7
click at [414, 190] on p "Deposit открывает модалку - баланс средств и бонусов игрока с кнопкой Deposit" at bounding box center [323, 193] width 310 height 10
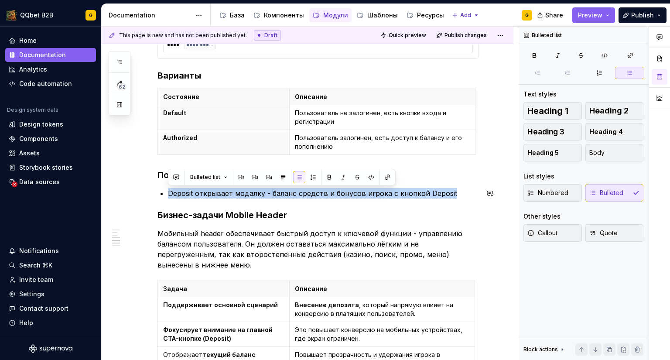
click at [298, 174] on button "button" at bounding box center [299, 177] width 12 height 12
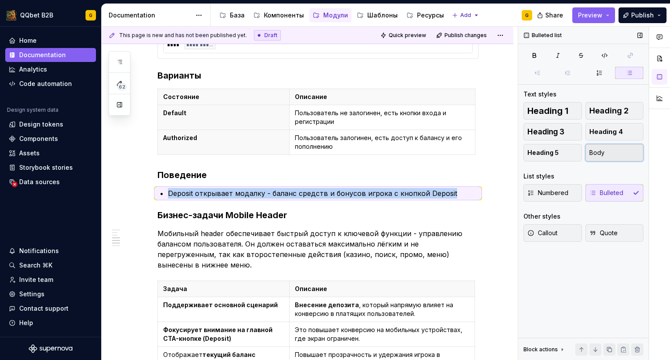
click at [600, 153] on span "Body" at bounding box center [596, 152] width 15 height 9
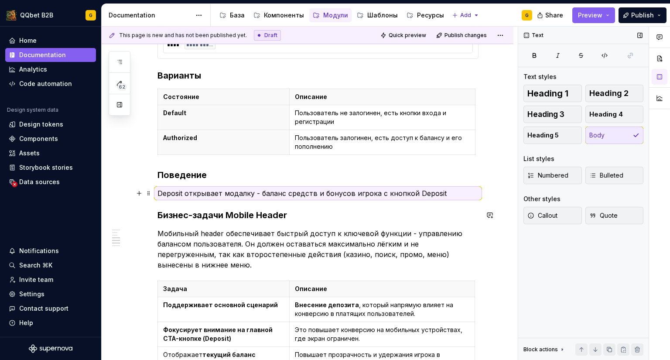
click at [453, 193] on p "Deposit открывает модалку - баланс средств и бонусов игрока с кнопкой Deposit" at bounding box center [317, 193] width 321 height 10
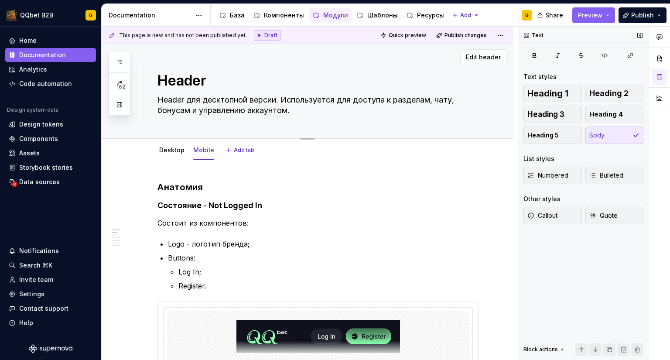
scroll to position [0, 0]
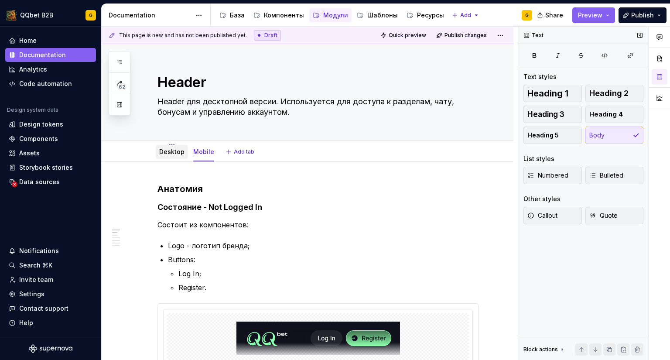
click at [163, 156] on div "Desktop" at bounding box center [171, 151] width 25 height 10
click at [168, 153] on link "Desktop" at bounding box center [171, 151] width 25 height 7
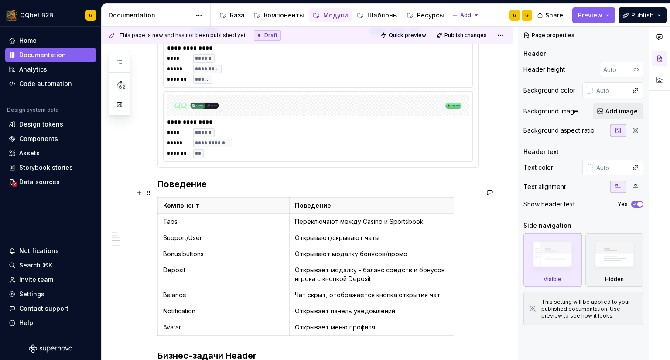
scroll to position [1308, 0]
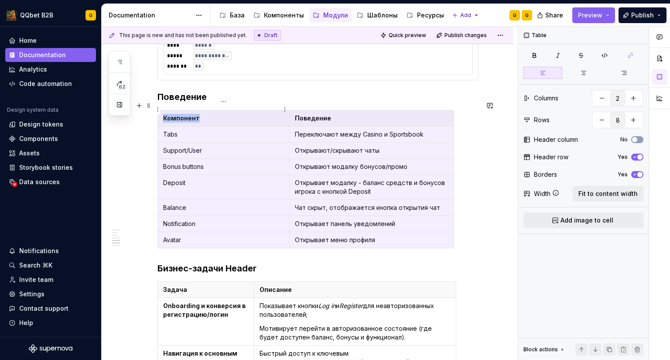
drag, startPoint x: 395, startPoint y: 230, endPoint x: 204, endPoint y: 113, distance: 224.1
click at [204, 113] on tbody "Компонент Поведение Tabs Переключают между Casino и Sportsbook Support/User Отк…" at bounding box center [306, 179] width 296 height 138
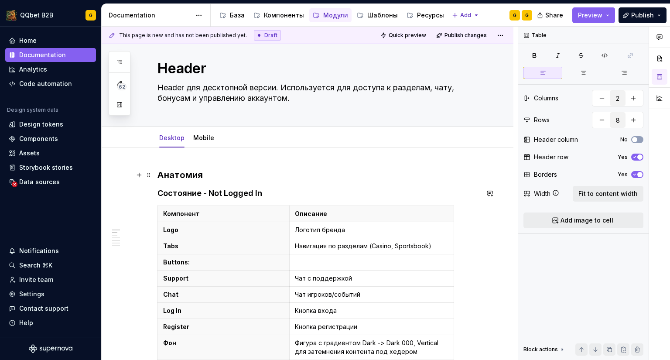
scroll to position [0, 0]
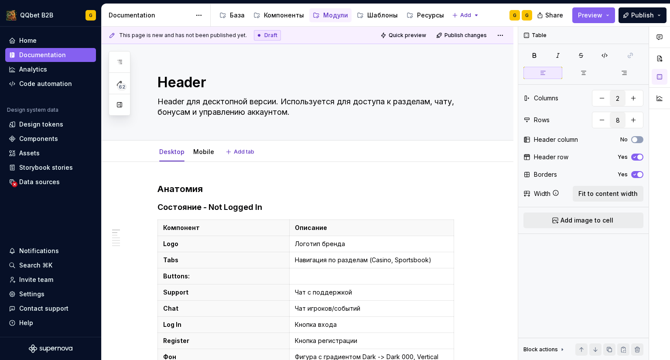
click at [201, 146] on html "QQbet B2B G Home Documentation Analytics Code automation Design system data Des…" at bounding box center [335, 180] width 670 height 360
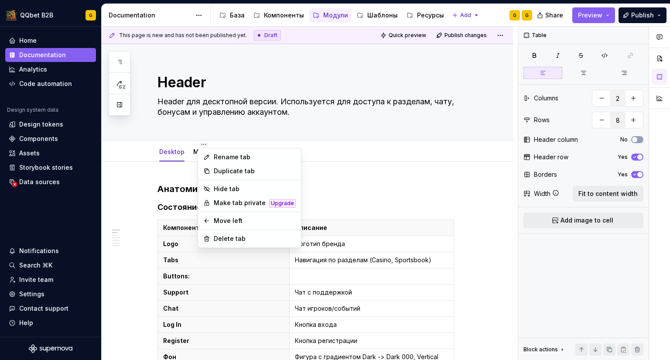
click at [197, 159] on html "QQbet B2B G Home Documentation Analytics Code automation Design system data Des…" at bounding box center [335, 180] width 670 height 360
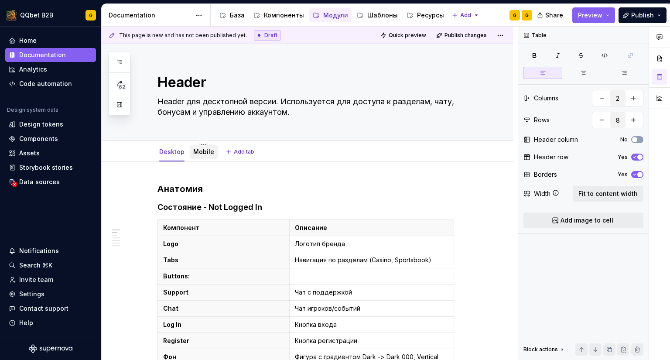
click at [194, 153] on link "Mobile" at bounding box center [203, 151] width 21 height 7
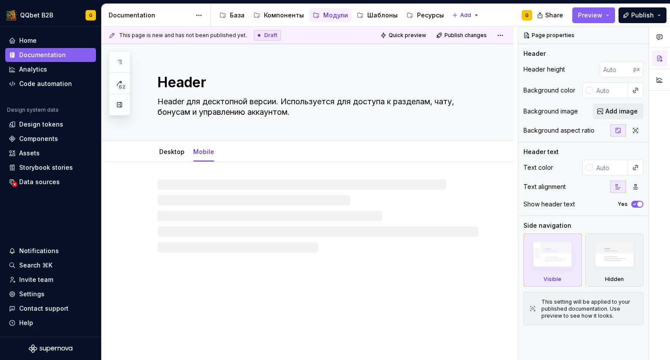
type textarea "*"
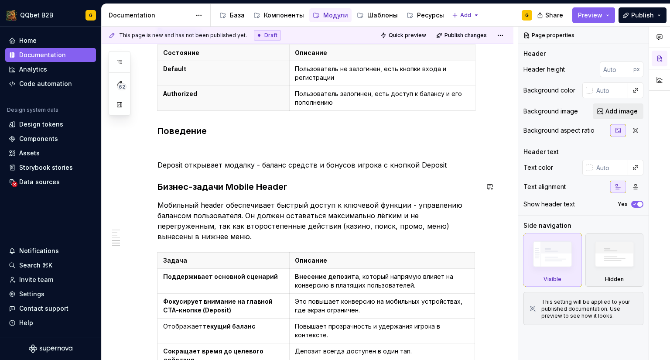
scroll to position [567, 0]
click at [179, 145] on p at bounding box center [317, 149] width 321 height 10
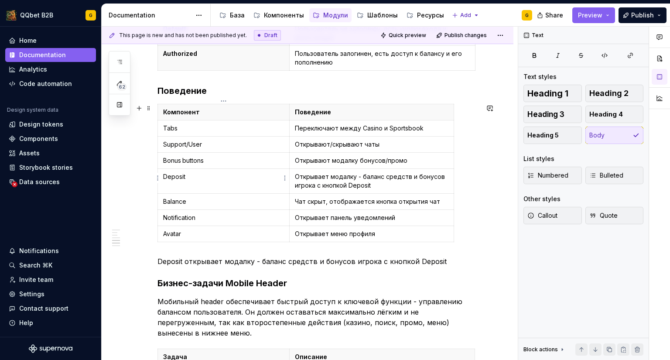
scroll to position [610, 0]
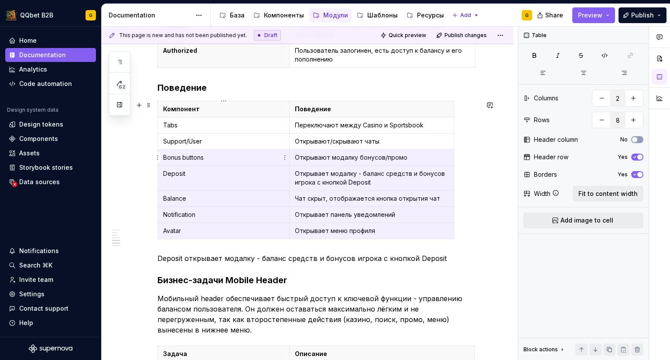
drag, startPoint x: 387, startPoint y: 231, endPoint x: 166, endPoint y: 154, distance: 233.7
click at [166, 154] on tbody "Компонент Поведение Tabs Переключают между Casino и Sportsbook Support/User Отк…" at bounding box center [306, 170] width 296 height 138
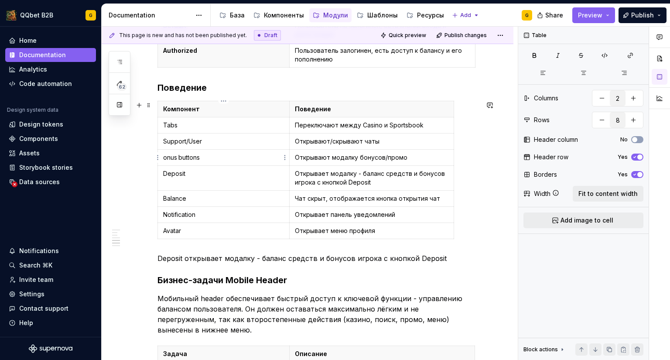
click at [160, 158] on html "QQbet B2B G Home Documentation Analytics Code automation Design system data Des…" at bounding box center [335, 180] width 670 height 360
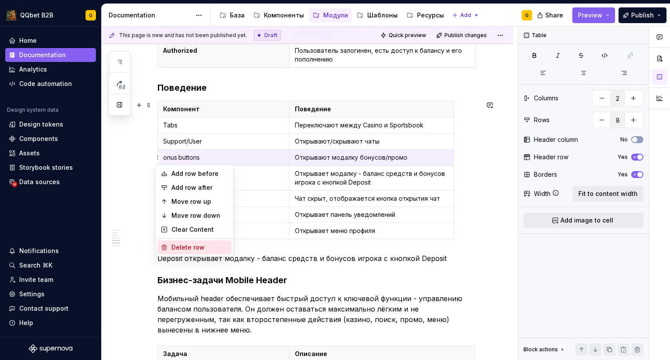
click at [179, 254] on div "Delete row" at bounding box center [194, 247] width 74 height 14
type input "7"
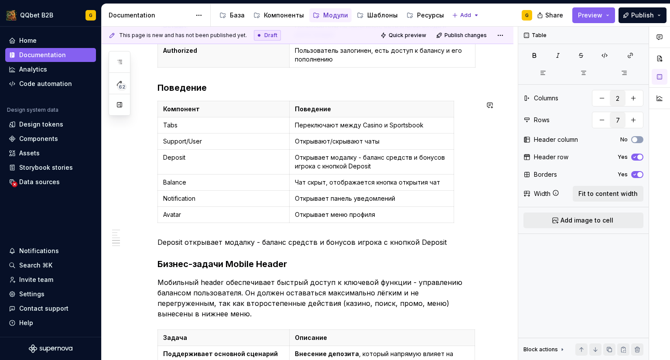
click at [180, 249] on div "**********" at bounding box center [317, 107] width 321 height 1071
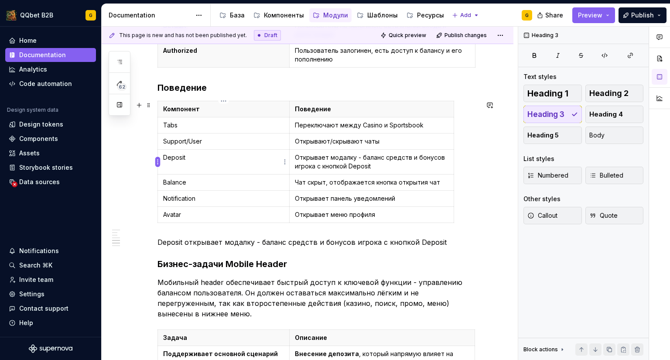
click at [155, 158] on html "QQbet B2B G Home Documentation Analytics Code automation Design system data Des…" at bounding box center [335, 180] width 670 height 360
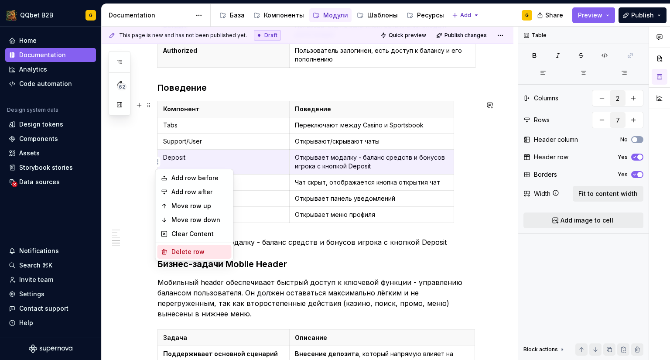
drag, startPoint x: 172, startPoint y: 251, endPoint x: 169, endPoint y: 152, distance: 99.0
click at [172, 251] on div "Delete row" at bounding box center [199, 251] width 57 height 9
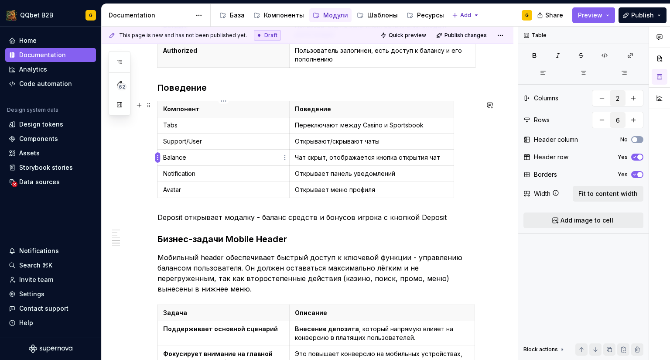
click at [158, 159] on html "QQbet B2B G Home Documentation Analytics Code automation Design system data Des…" at bounding box center [335, 180] width 670 height 360
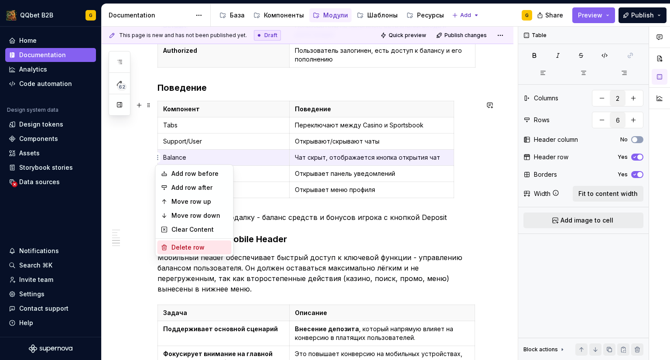
drag, startPoint x: 173, startPoint y: 244, endPoint x: 161, endPoint y: 179, distance: 65.9
click at [173, 244] on div "Delete row" at bounding box center [199, 247] width 57 height 9
type input "5"
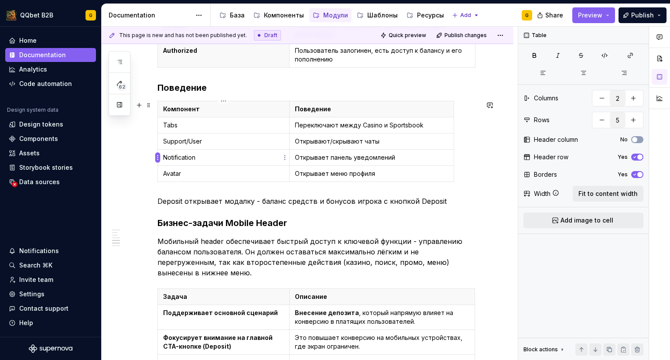
type textarea "*"
click at [157, 156] on html "QQbet B2B G Home Documentation Analytics Code automation Design system data Des…" at bounding box center [335, 180] width 670 height 360
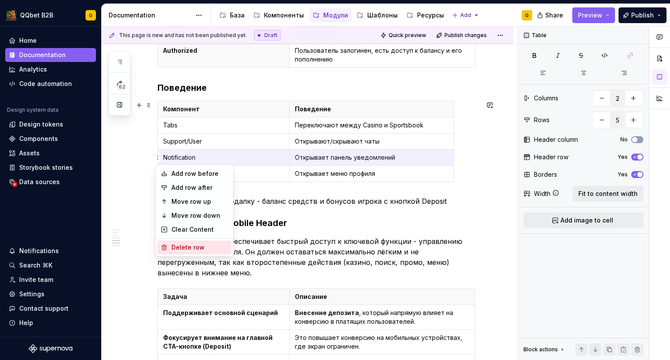
click at [185, 245] on div "Delete row" at bounding box center [199, 247] width 57 height 9
type input "4"
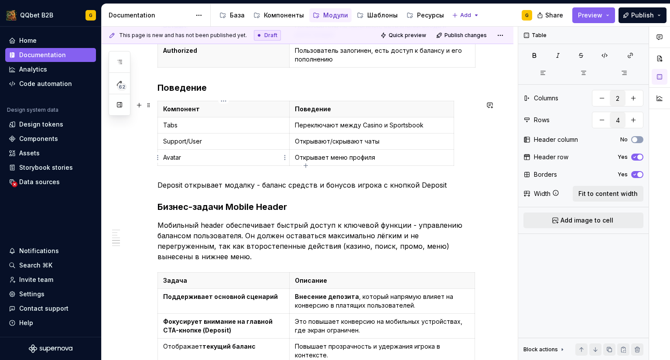
click at [158, 156] on html "QQbet B2B G Home Documentation Analytics Code automation Design system data Des…" at bounding box center [335, 180] width 670 height 360
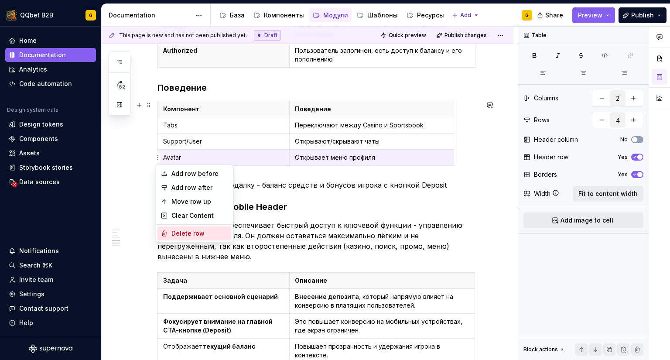
click at [178, 231] on div "Delete row" at bounding box center [199, 233] width 57 height 9
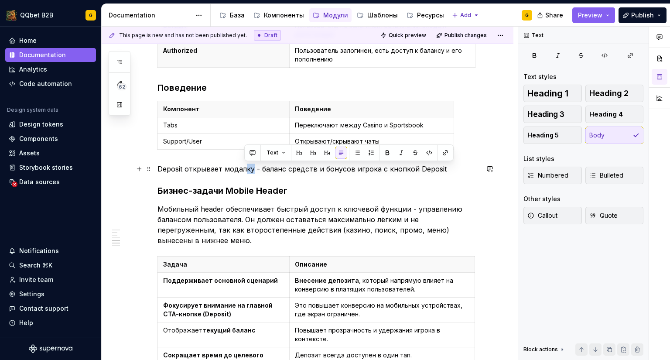
drag, startPoint x: 250, startPoint y: 168, endPoint x: 244, endPoint y: 168, distance: 5.7
click at [244, 168] on p "Deposit открывает модалку - баланс средств и бонусов игрока с кнопкой Deposit" at bounding box center [317, 168] width 321 height 10
click at [224, 168] on p "Deposit открывает модалку - баланс средств и бонусов игрока с кнопкой Deposit" at bounding box center [317, 168] width 321 height 10
click at [172, 168] on p "Deposit открывает модалку - баланс средств и бонусов игрока с кнопкой Deposit" at bounding box center [317, 168] width 321 height 10
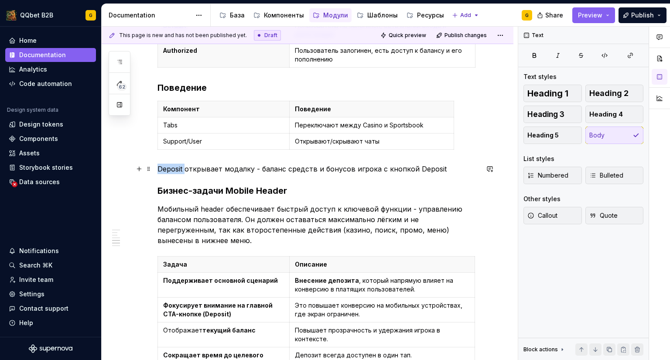
click at [172, 168] on p "Deposit открывает модалку - баланс средств и бонусов игрока с кнопкой Deposit" at bounding box center [317, 168] width 321 height 10
copy p "Deposit"
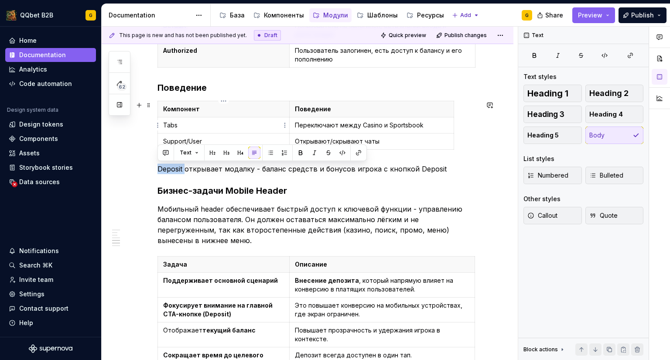
click at [173, 126] on p "Tabs" at bounding box center [223, 125] width 121 height 9
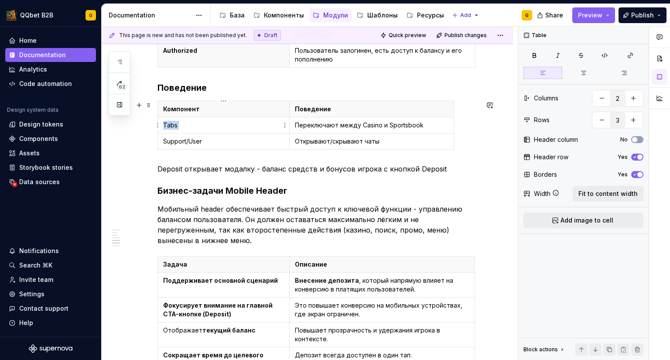
click at [173, 126] on p "Tabs" at bounding box center [223, 125] width 121 height 9
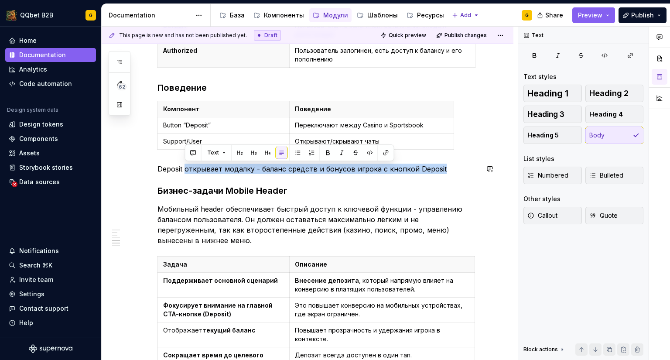
drag, startPoint x: 184, startPoint y: 170, endPoint x: 445, endPoint y: 163, distance: 261.2
click at [445, 163] on div "**********" at bounding box center [317, 71] width 321 height 998
copy p "открывает модалку - баланс средств и бонусов игрока с кнопкой Deposit"
click at [333, 123] on p "Переключают между Casino и Sportsbook" at bounding box center [371, 125] width 153 height 9
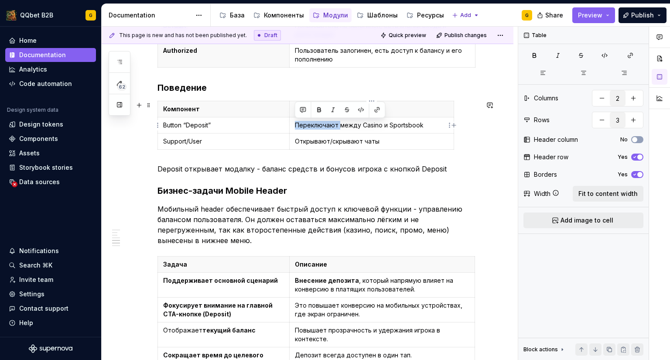
click at [333, 123] on p "Переключают между Casino и Sportsbook" at bounding box center [371, 125] width 153 height 9
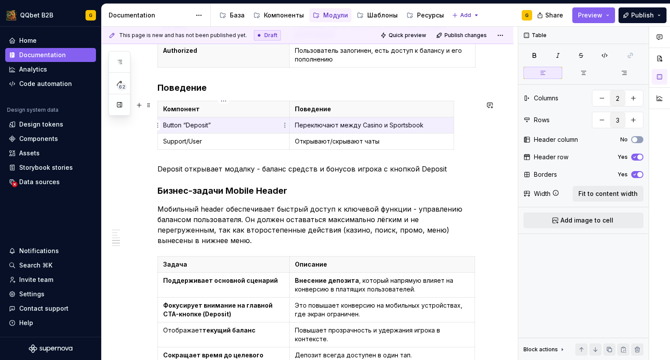
drag, startPoint x: 334, startPoint y: 125, endPoint x: 277, endPoint y: 122, distance: 57.2
click at [277, 122] on tr "Button “Deposit” Переключают между Casino и Sportsbook" at bounding box center [306, 125] width 296 height 16
click at [286, 122] on html "QQbet B2B G Home Documentation Analytics Code automation Design system data Des…" at bounding box center [335, 180] width 670 height 360
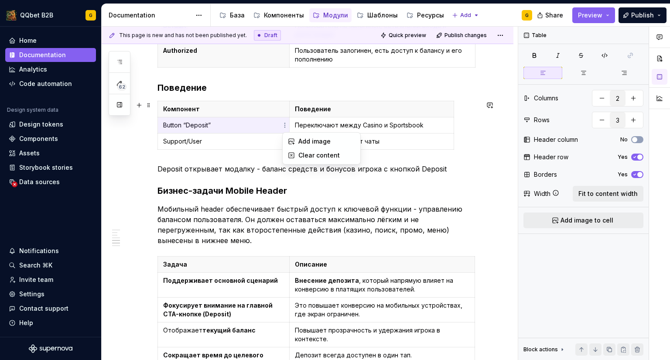
click at [346, 126] on html "QQbet B2B G Home Documentation Analytics Code automation Design system data Des…" at bounding box center [335, 180] width 670 height 360
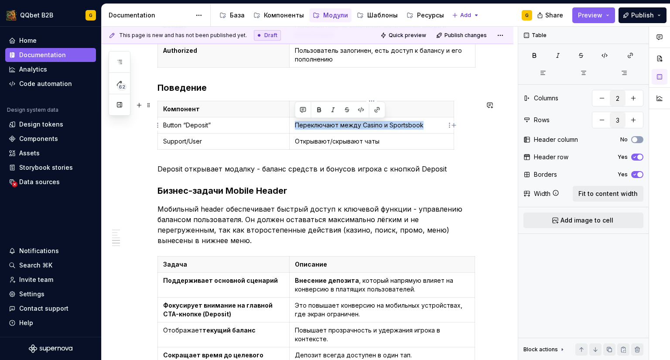
drag, startPoint x: 355, startPoint y: 124, endPoint x: 292, endPoint y: 122, distance: 62.8
click at [292, 122] on td "Переключают между Casino и Sportsbook" at bounding box center [371, 125] width 164 height 16
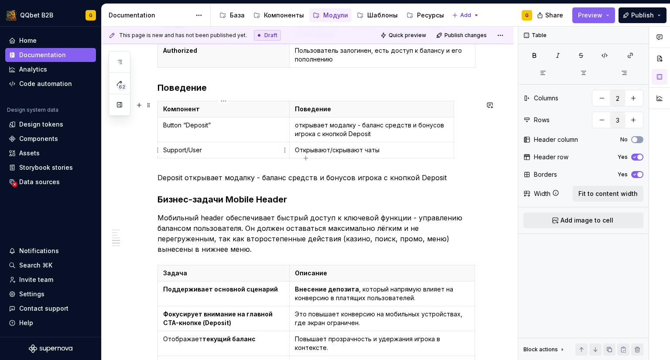
click at [160, 150] on html "QQbet B2B G Home Documentation Analytics Code automation Design system data Des…" at bounding box center [335, 180] width 670 height 360
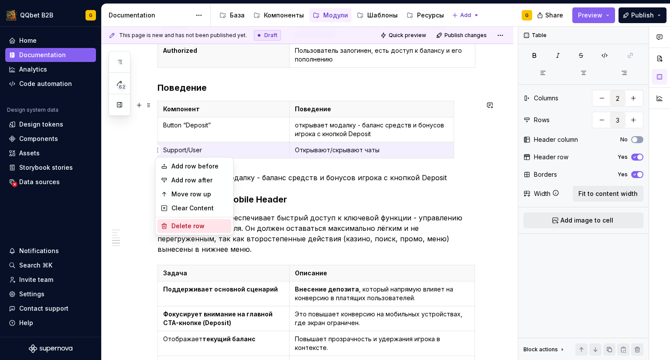
drag, startPoint x: 180, startPoint y: 224, endPoint x: 362, endPoint y: 186, distance: 186.2
click at [179, 224] on div "Delete row" at bounding box center [199, 225] width 57 height 9
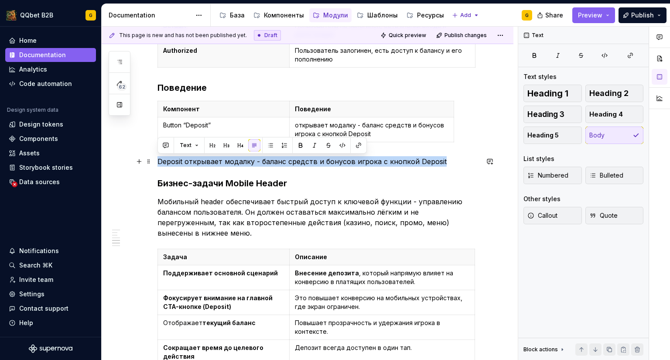
drag, startPoint x: 439, startPoint y: 161, endPoint x: 157, endPoint y: 161, distance: 281.2
click at [157, 161] on p "Deposit открывает модалку - баланс средств и бонусов игрока с кнопкой Deposit" at bounding box center [317, 161] width 321 height 10
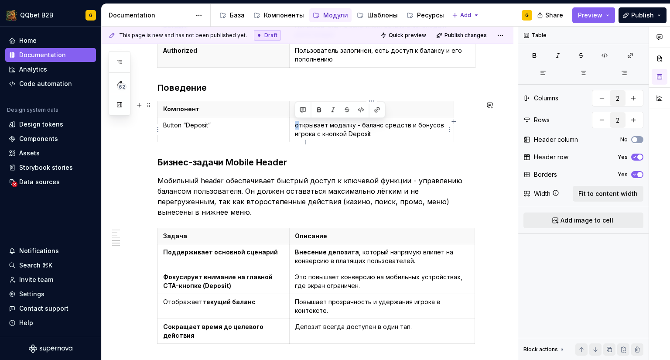
click at [295, 126] on p "открывает модалку - баланс средств и бонусов игрока с кнопкой Deposit" at bounding box center [371, 129] width 153 height 17
click at [316, 190] on p "Мобильный header обеспечивает быстрый доступ к ключевой функции - управлению ба…" at bounding box center [317, 196] width 321 height 42
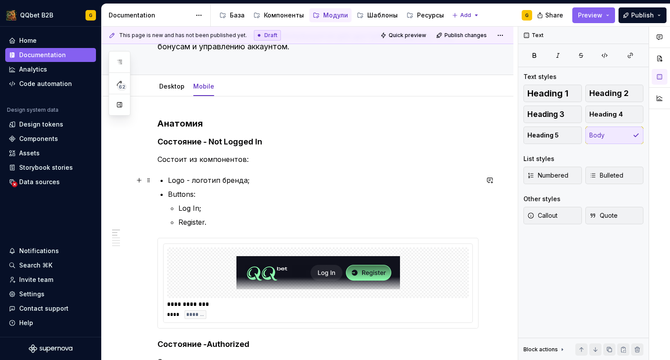
scroll to position [44, 0]
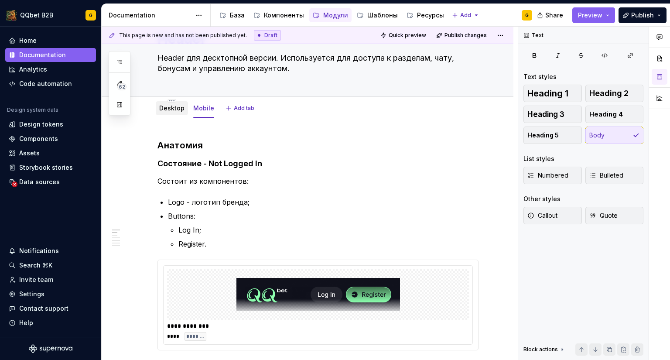
click at [163, 109] on link "Desktop" at bounding box center [171, 107] width 25 height 7
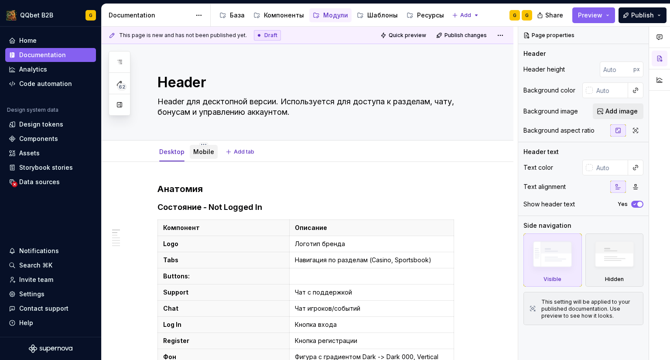
click at [199, 153] on link "Mobile" at bounding box center [203, 151] width 21 height 7
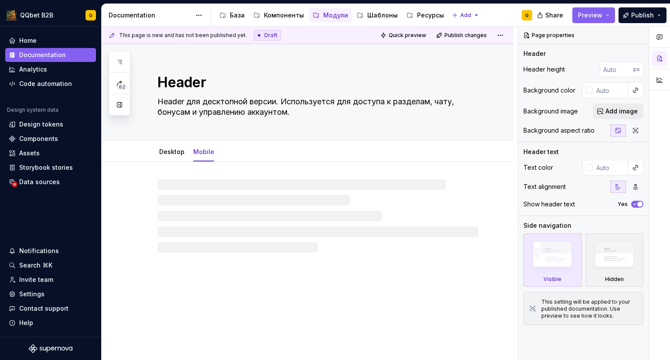
type textarea "*"
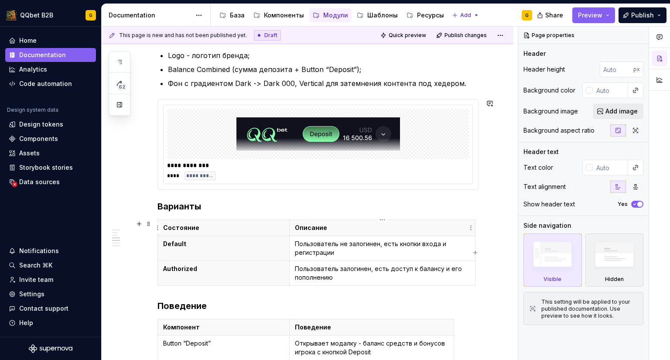
scroll to position [479, 0]
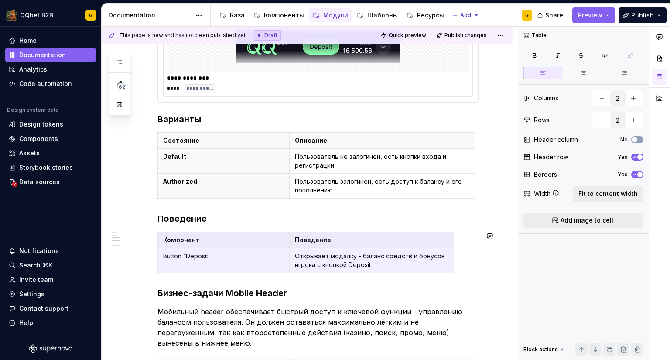
drag, startPoint x: 377, startPoint y: 265, endPoint x: 204, endPoint y: 231, distance: 176.9
click at [204, 231] on div "**********" at bounding box center [317, 187] width 321 height 969
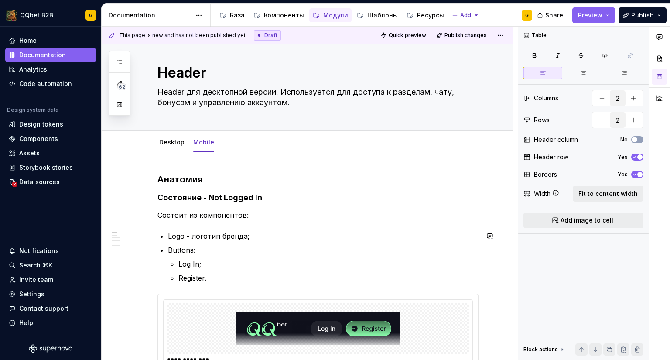
scroll to position [0, 0]
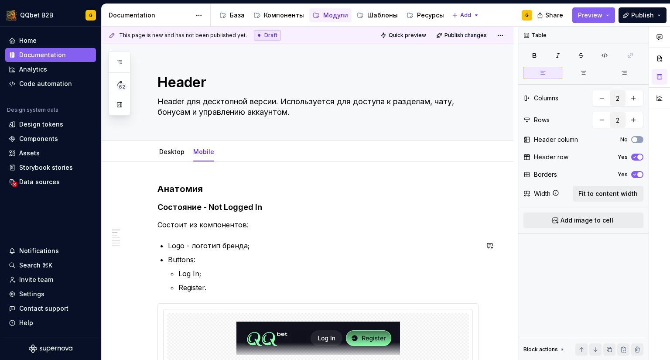
click at [268, 229] on p "Состоит из компонентов:" at bounding box center [317, 224] width 321 height 10
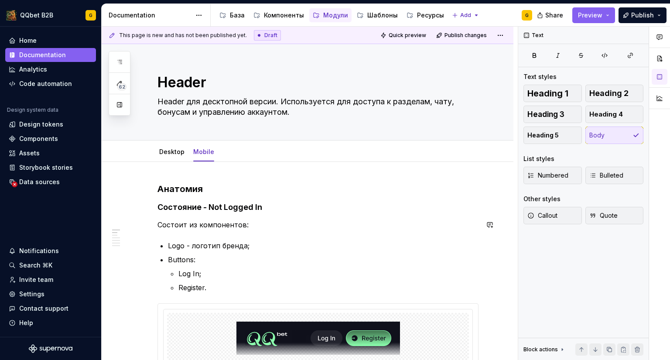
click at [279, 209] on h4 "Состояние - Not Logged In" at bounding box center [317, 207] width 321 height 10
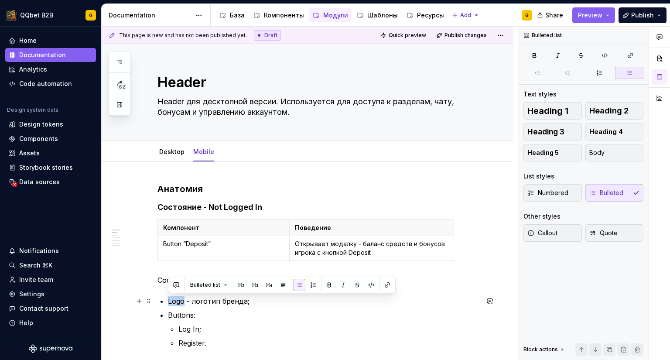
drag, startPoint x: 184, startPoint y: 303, endPoint x: 166, endPoint y: 303, distance: 17.4
copy p "Logo"
click at [189, 242] on p "Button “Deposit”" at bounding box center [223, 243] width 121 height 9
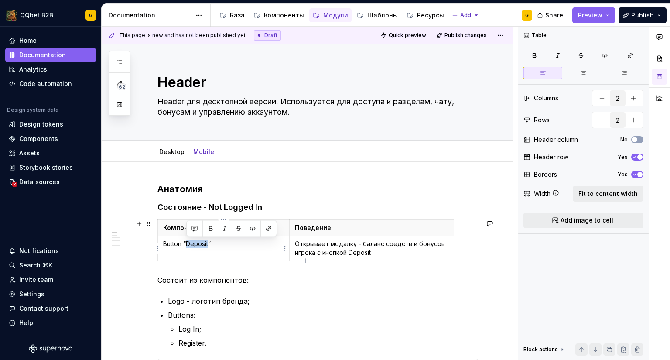
click at [189, 242] on p "Button “Deposit”" at bounding box center [223, 243] width 121 height 9
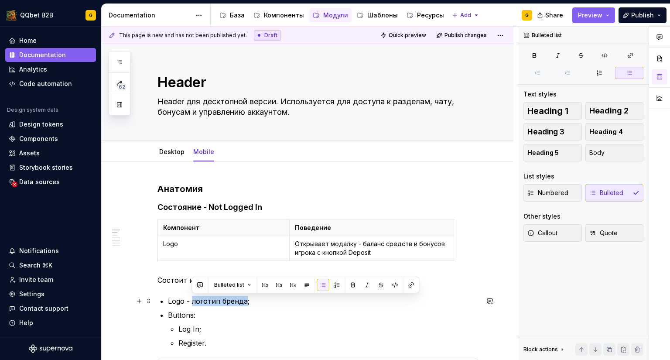
drag, startPoint x: 244, startPoint y: 302, endPoint x: 191, endPoint y: 301, distance: 52.8
click at [191, 301] on p "Logo - логотип бренда;" at bounding box center [323, 301] width 310 height 10
copy p "логотип бренда"
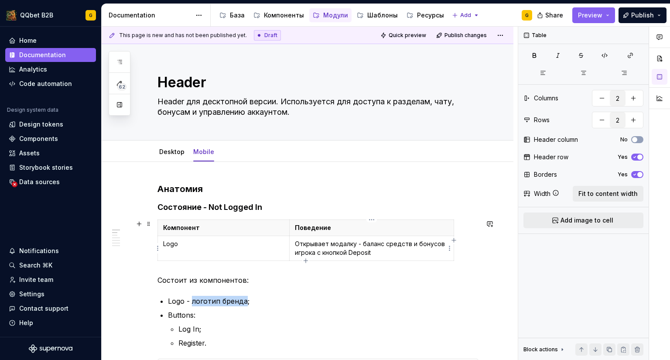
click at [368, 250] on p "Открывает модалку - баланс средств и бонусов игрока с кнопкой Deposit" at bounding box center [371, 247] width 153 height 17
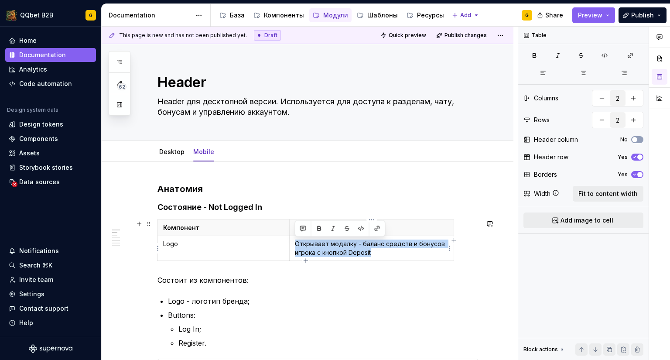
drag, startPoint x: 377, startPoint y: 251, endPoint x: 292, endPoint y: 245, distance: 84.3
click at [292, 245] on td "Открывает модалку - баланс средств и бонусов игрока с кнопкой Deposit" at bounding box center [371, 248] width 164 height 25
paste div
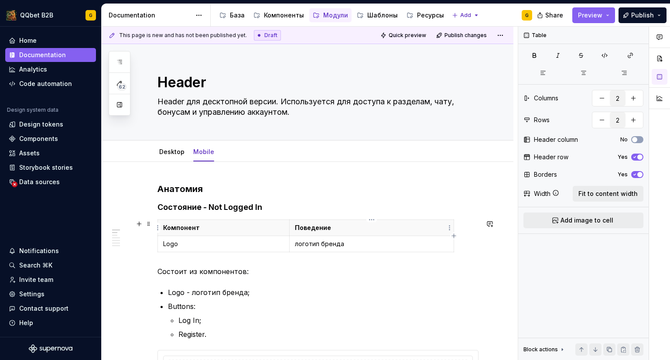
click at [306, 228] on p "Поведение" at bounding box center [371, 227] width 153 height 9
click at [156, 243] on html "QQbet B2B G Home Documentation Analytics Code automation Design system data Des…" at bounding box center [335, 180] width 670 height 360
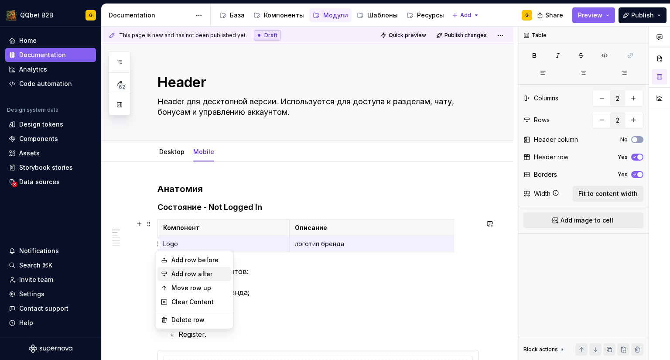
click at [180, 277] on div "Add row after" at bounding box center [199, 273] width 57 height 9
type input "3"
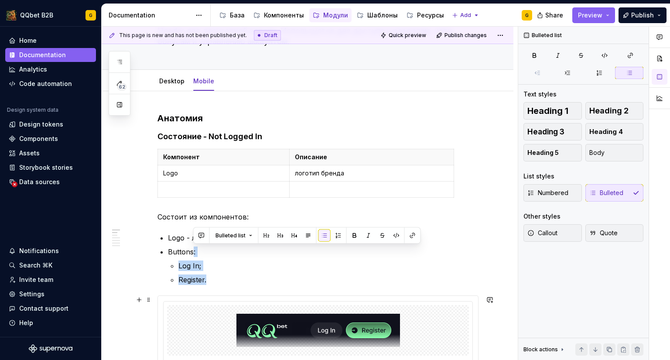
scroll to position [105, 0]
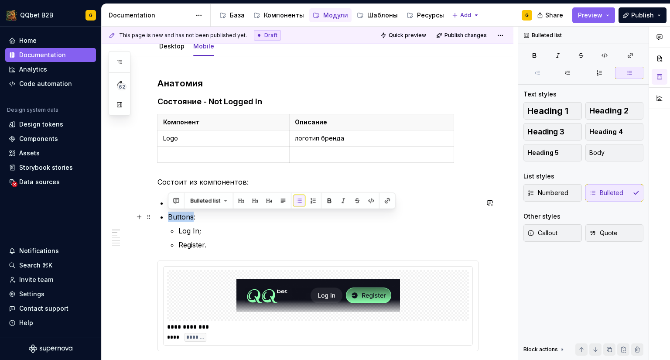
drag, startPoint x: 192, startPoint y: 323, endPoint x: 170, endPoint y: 217, distance: 108.7
click at [170, 217] on p "Buttons:" at bounding box center [323, 216] width 310 height 10
click at [173, 155] on p at bounding box center [223, 154] width 121 height 9
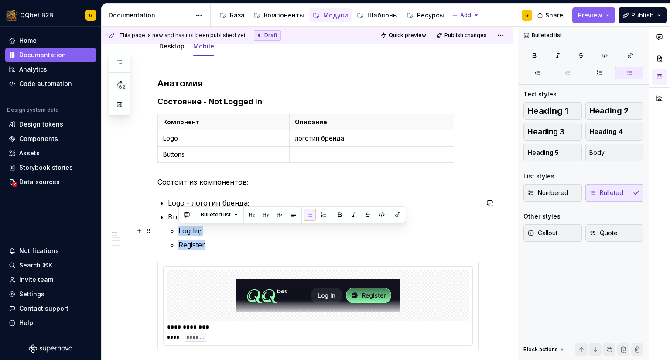
drag, startPoint x: 204, startPoint y: 243, endPoint x: 174, endPoint y: 229, distance: 33.3
click at [178, 229] on ul "Log In; Register." at bounding box center [328, 237] width 300 height 24
copy ul "Log In; Register"
click at [343, 155] on p at bounding box center [371, 154] width 153 height 9
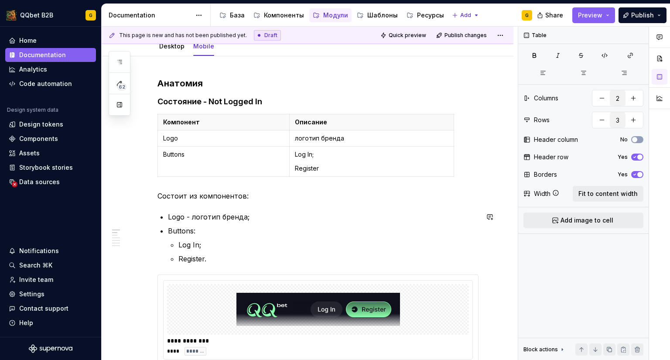
click at [247, 252] on ul "Log In; Register." at bounding box center [328, 251] width 300 height 24
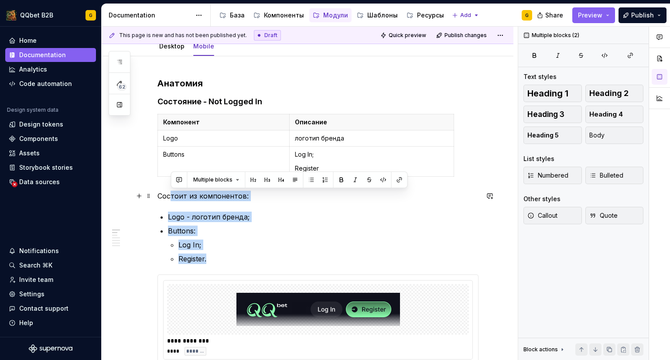
drag, startPoint x: 225, startPoint y: 259, endPoint x: 149, endPoint y: 201, distance: 96.0
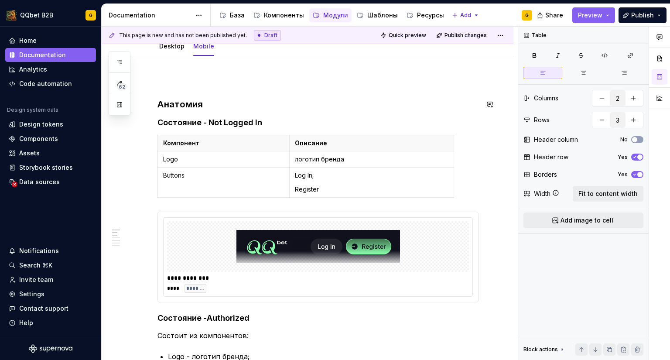
click at [207, 87] on p at bounding box center [317, 82] width 321 height 10
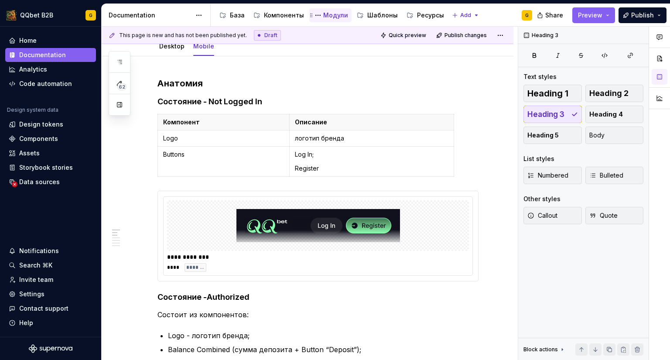
type textarea "*"
